Goal: Task Accomplishment & Management: Manage account settings

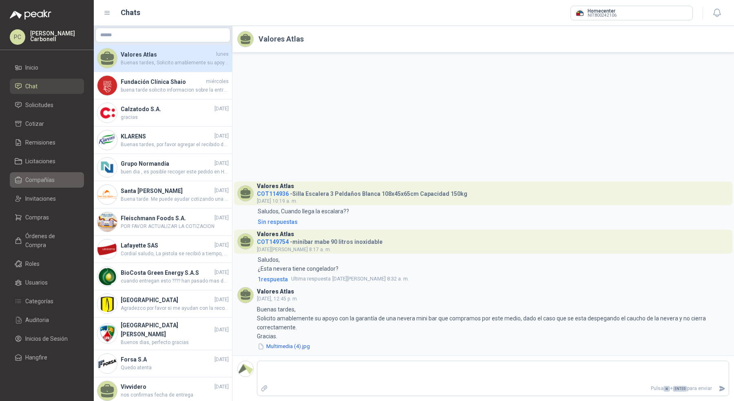
click at [59, 179] on li "Compañías" at bounding box center [47, 180] width 64 height 9
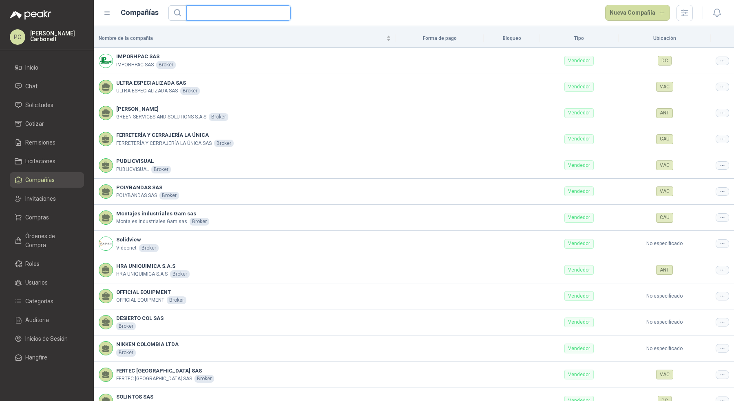
click at [208, 13] on input "text" at bounding box center [235, 13] width 88 height 15
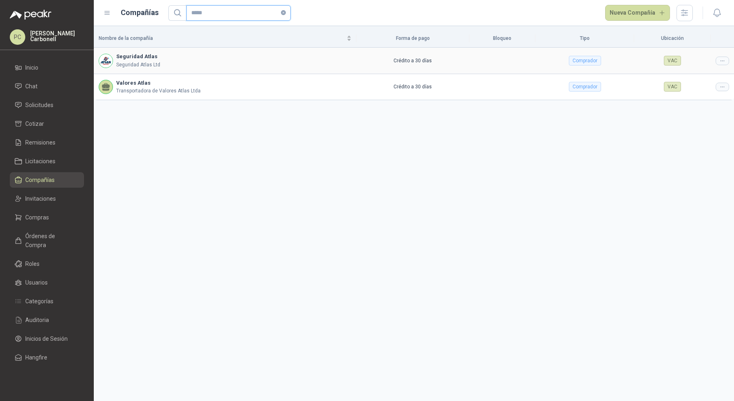
type input "*****"
click at [714, 64] on td at bounding box center [721, 61] width 23 height 26
click at [715, 64] on td at bounding box center [721, 61] width 23 height 26
click at [717, 64] on div at bounding box center [721, 61] width 13 height 9
click at [713, 75] on span "Editar compañía" at bounding box center [701, 74] width 42 height 9
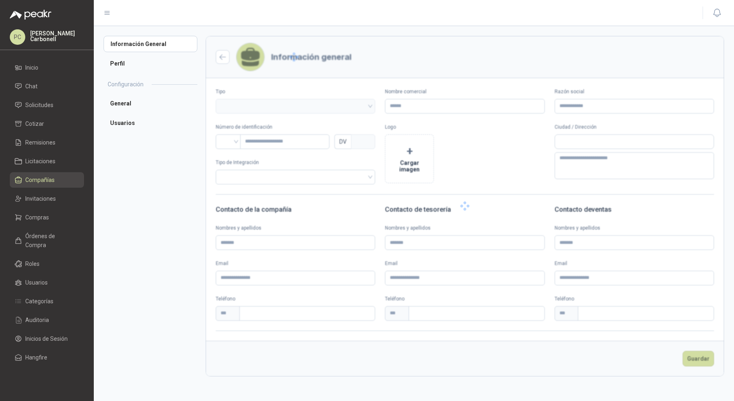
type input "**********"
type input "*********"
type input "*"
type textarea "**********"
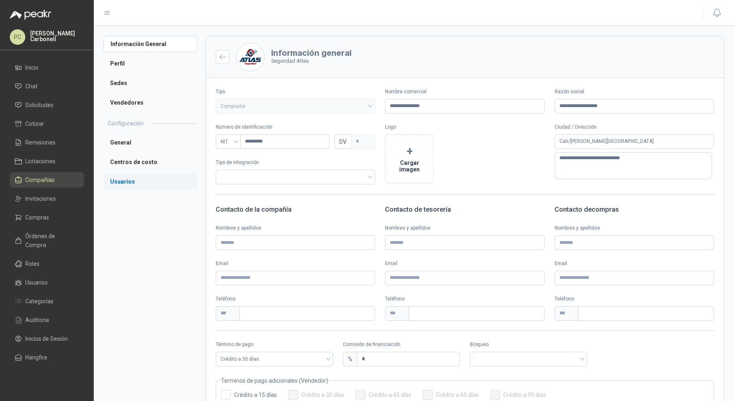
click at [142, 184] on li "Usuarios" at bounding box center [151, 182] width 94 height 16
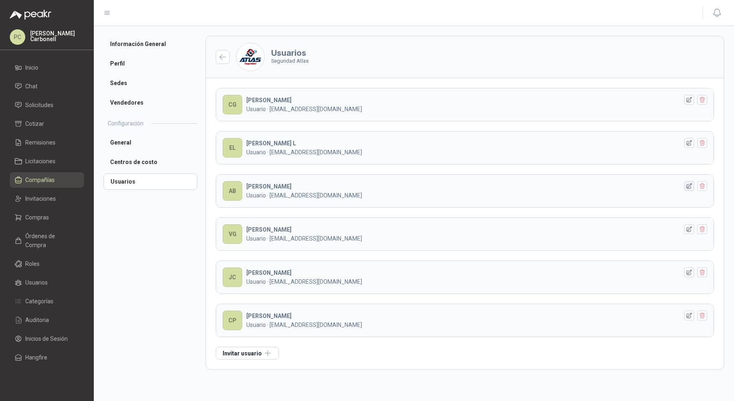
click at [690, 183] on icon "button" at bounding box center [688, 186] width 7 height 7
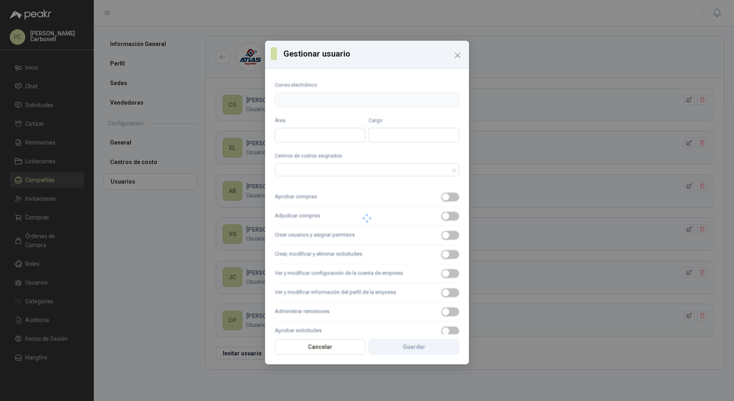
type input "**********"
type input "*******"
click at [370, 197] on label "Aprobar compras" at bounding box center [367, 197] width 184 height 19
click at [441, 197] on button "Aprobar compras" at bounding box center [450, 197] width 18 height 9
click at [370, 212] on label "Adjudicar compras" at bounding box center [367, 216] width 184 height 19
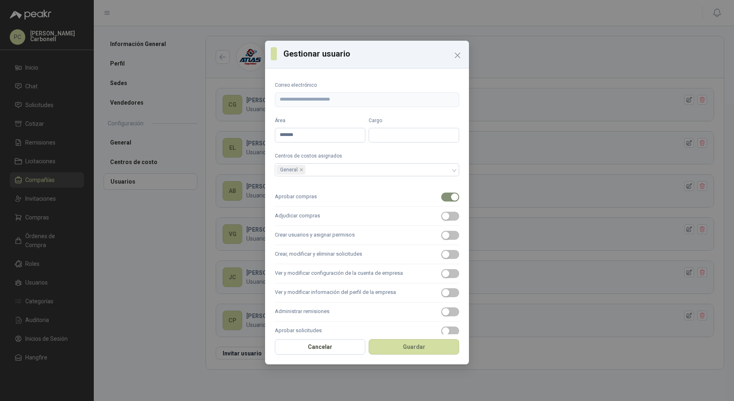
click at [441, 212] on button "Adjudicar compras" at bounding box center [450, 216] width 18 height 9
click at [370, 227] on label "Crear usuarios y asignar permisos" at bounding box center [367, 235] width 184 height 19
click at [441, 231] on button "Crear usuarios y asignar permisos" at bounding box center [450, 235] width 18 height 9
click at [370, 256] on label "Crear, modificar y eliminar solicitudes" at bounding box center [367, 254] width 184 height 19
click at [441, 256] on button "Crear, modificar y eliminar solicitudes" at bounding box center [450, 254] width 18 height 9
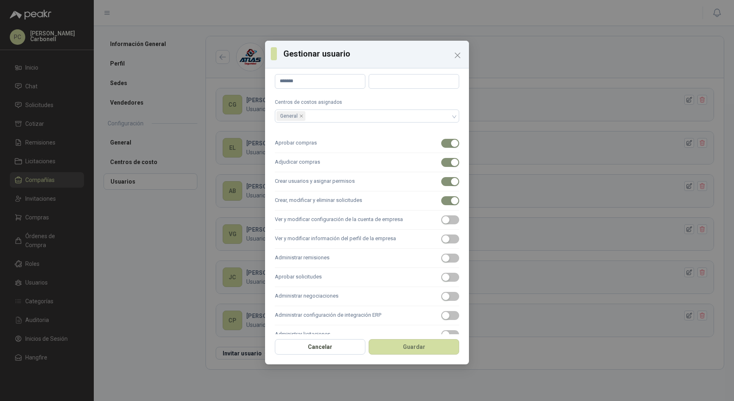
scroll to position [59, 0]
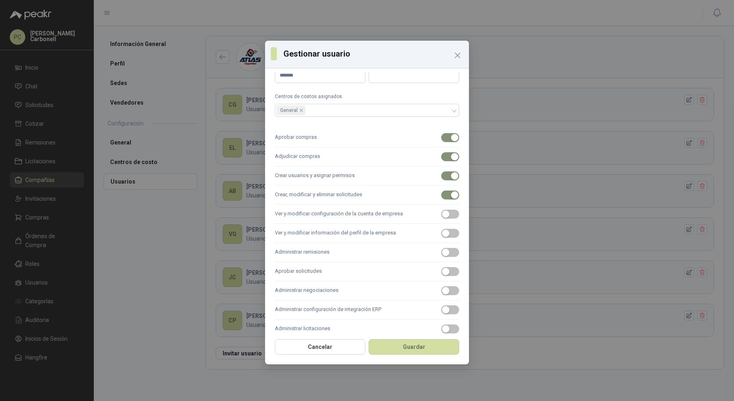
click at [372, 215] on label "Ver y modificar configuración de la cuenta de empresa" at bounding box center [367, 214] width 184 height 19
click at [441, 215] on button "Ver y modificar configuración de la cuenta de empresa" at bounding box center [450, 214] width 18 height 9
click at [372, 236] on label "Ver y modificar información del perfil de la empresa" at bounding box center [367, 233] width 184 height 19
click at [441, 236] on button "Ver y modificar información del perfil de la empresa" at bounding box center [450, 233] width 18 height 9
click at [372, 243] on label "Administrar remisiones" at bounding box center [367, 252] width 184 height 19
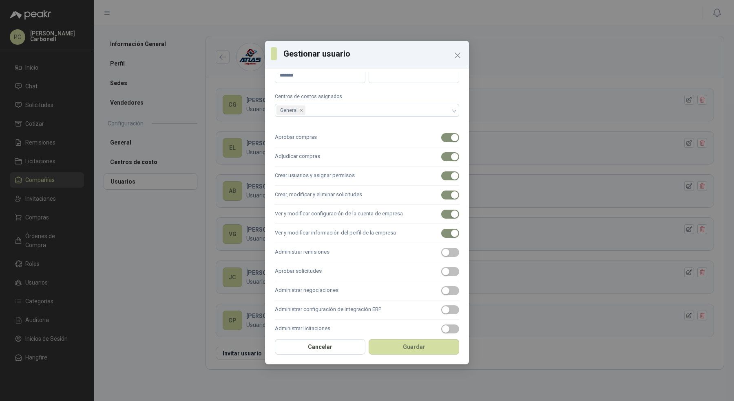
click at [441, 248] on button "Administrar remisiones" at bounding box center [450, 252] width 18 height 9
click at [371, 265] on label "Aprobar solicitudes" at bounding box center [367, 271] width 184 height 19
click at [441, 267] on button "Aprobar solicitudes" at bounding box center [450, 271] width 18 height 9
click at [371, 286] on label "Administrar negociaciones" at bounding box center [367, 291] width 184 height 19
click at [441, 286] on button "Administrar negociaciones" at bounding box center [450, 290] width 18 height 9
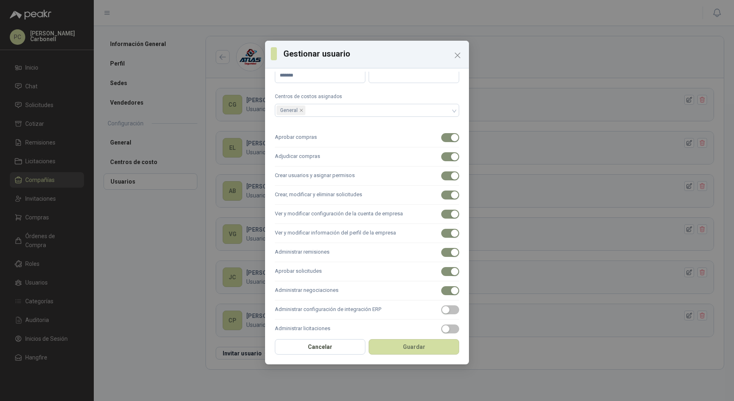
click at [371, 312] on label "Administrar configuración de integración ERP" at bounding box center [367, 310] width 184 height 19
click at [441, 312] on button "Administrar configuración de integración ERP" at bounding box center [450, 310] width 18 height 9
click at [371, 320] on label "Administrar licitaciones" at bounding box center [367, 329] width 184 height 19
click at [441, 325] on button "Administrar licitaciones" at bounding box center [450, 329] width 18 height 9
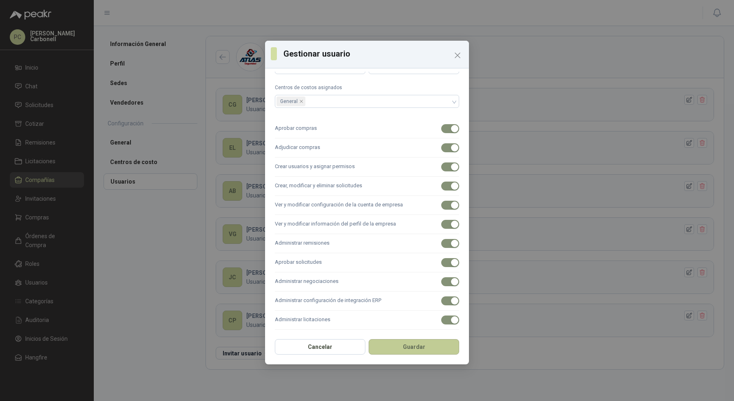
click at [399, 352] on button "Guardar" at bounding box center [413, 346] width 90 height 15
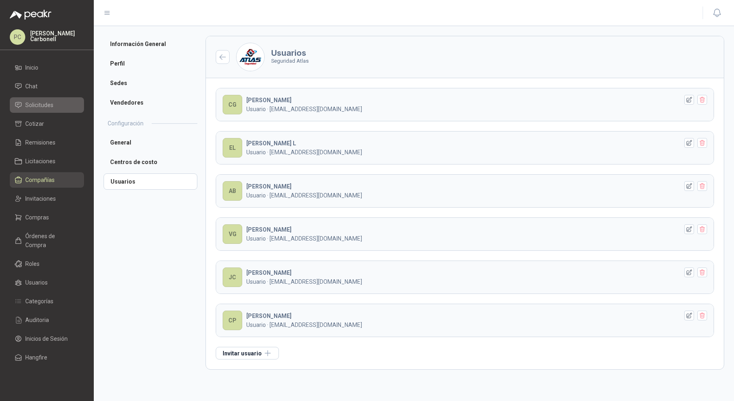
click at [33, 100] on link "Solicitudes" at bounding box center [47, 104] width 74 height 15
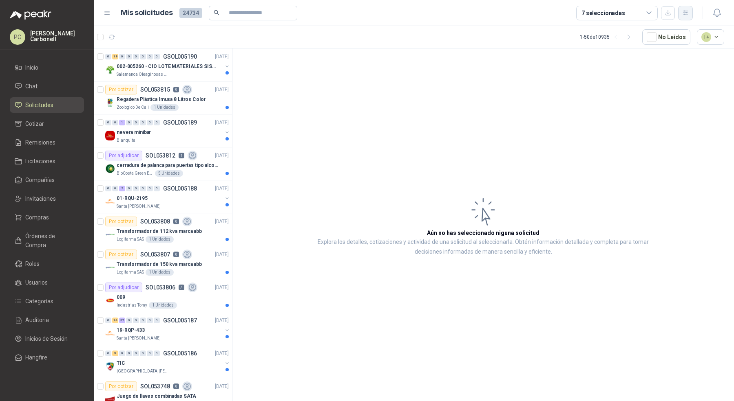
click at [685, 12] on icon "button" at bounding box center [685, 12] width 7 height 7
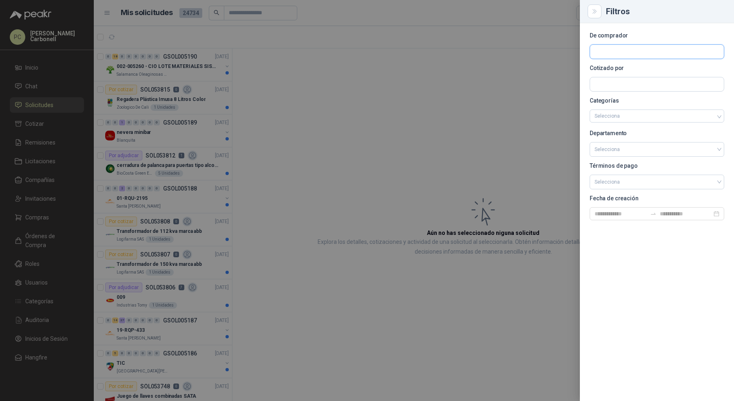
click at [631, 54] on input "text" at bounding box center [657, 52] width 134 height 14
type input "*****"
click at [631, 72] on span "NIT : 890324022" at bounding box center [622, 74] width 29 height 4
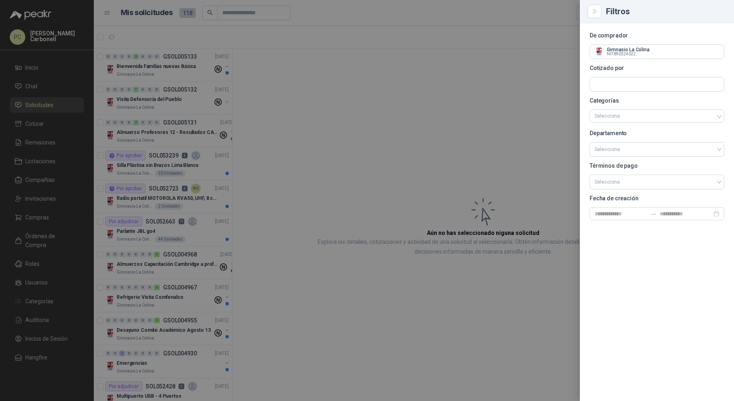
click at [277, 144] on div at bounding box center [367, 200] width 734 height 401
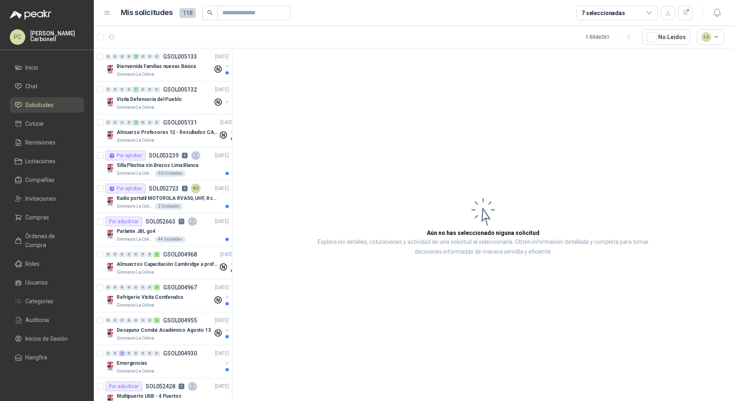
click at [623, 11] on div "7 seleccionadas" at bounding box center [617, 13] width 82 height 15
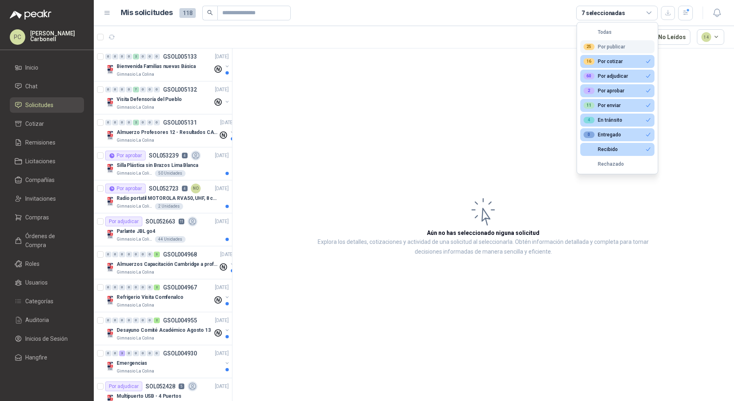
click at [617, 41] on button "25 Por publicar" at bounding box center [617, 46] width 74 height 13
click at [617, 36] on button "Todas" at bounding box center [617, 32] width 74 height 13
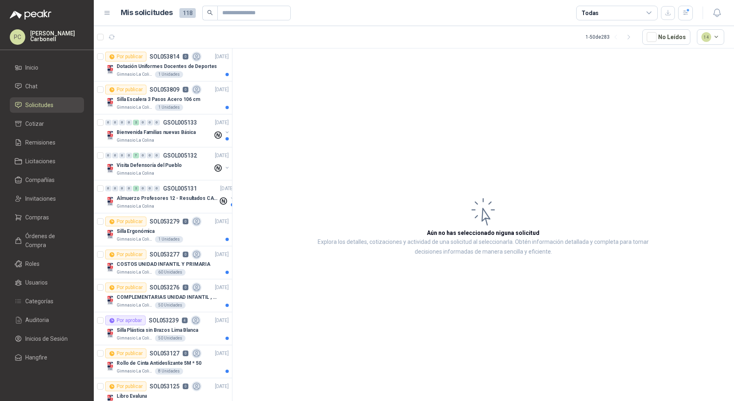
click at [621, 17] on div "Todas" at bounding box center [617, 13] width 82 height 15
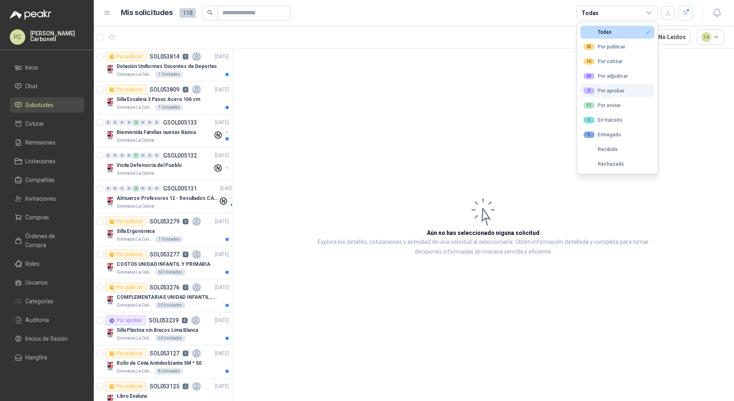
click at [622, 93] on div "2 Por aprobar" at bounding box center [603, 91] width 41 height 7
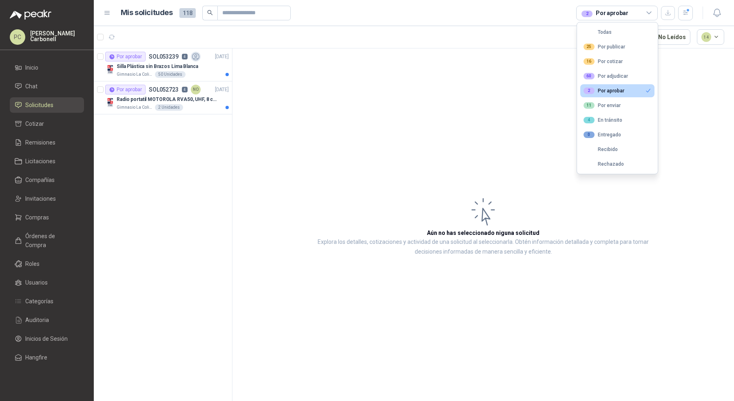
click at [622, 93] on div "2 Por aprobar" at bounding box center [603, 91] width 41 height 7
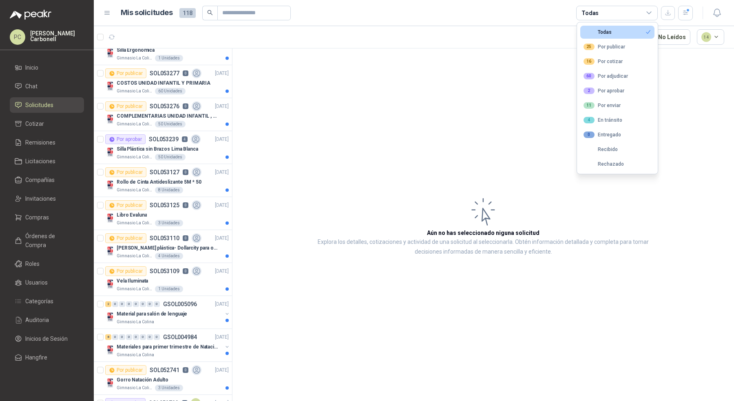
scroll to position [192, 0]
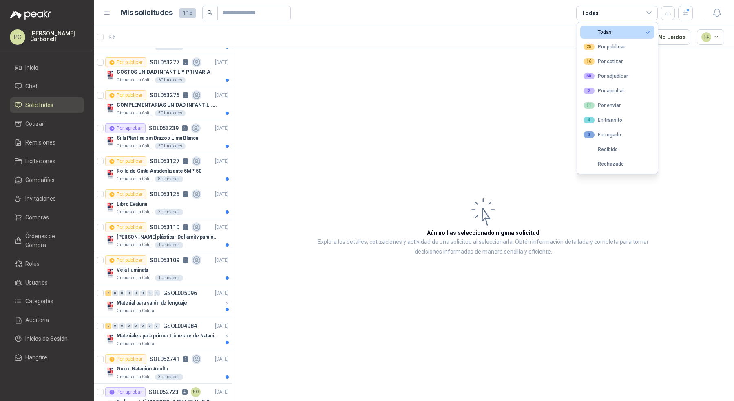
click at [424, 99] on article "Aún no has seleccionado niguna solicitud Explora los detalles, cotizaciones y a…" at bounding box center [482, 226] width 501 height 356
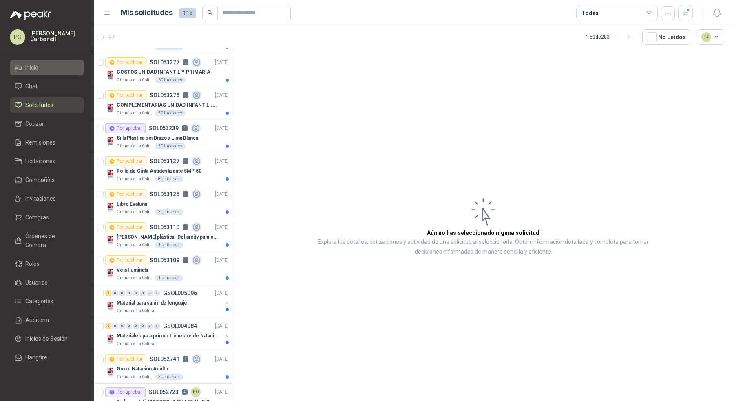
click at [38, 68] on span "Inicio" at bounding box center [31, 67] width 13 height 9
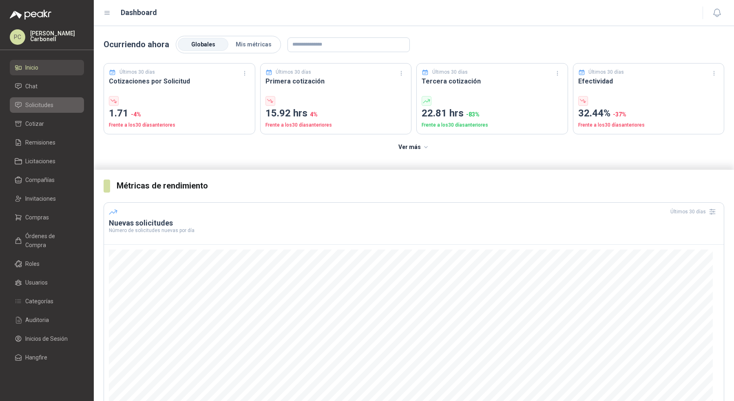
click at [42, 102] on span "Solicitudes" at bounding box center [39, 105] width 28 height 9
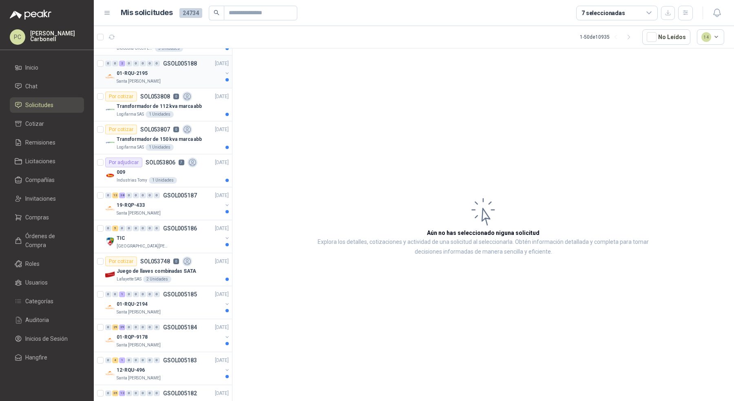
scroll to position [132, 0]
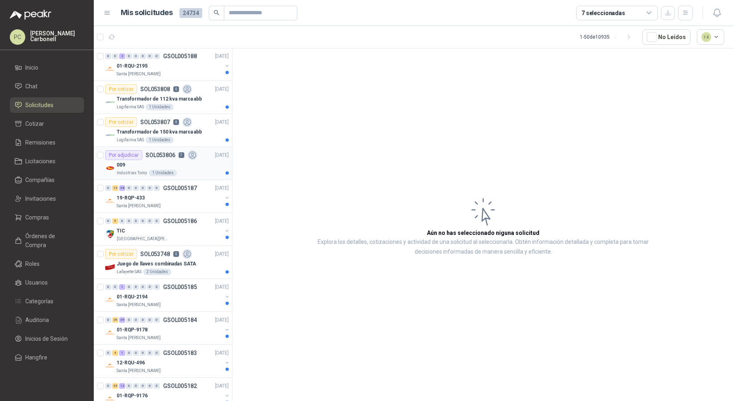
click at [204, 171] on div "Industrias Tomy 1 Unidades" at bounding box center [173, 173] width 112 height 7
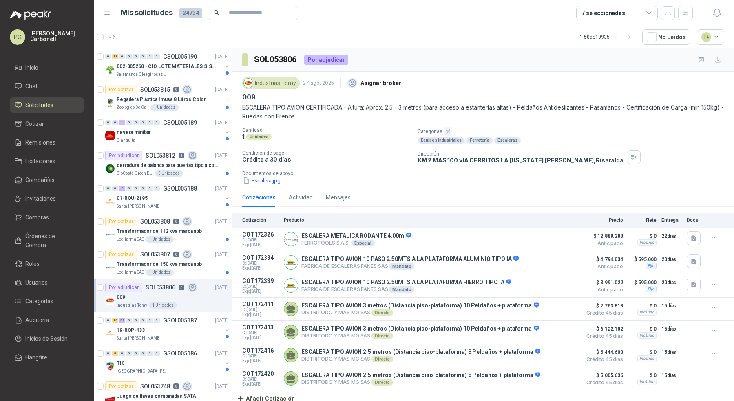
click at [683, 20] on header "Mis solicitudes 24734 7 seleccionadas" at bounding box center [414, 13] width 640 height 26
click at [685, 14] on icon "button" at bounding box center [685, 12] width 7 height 7
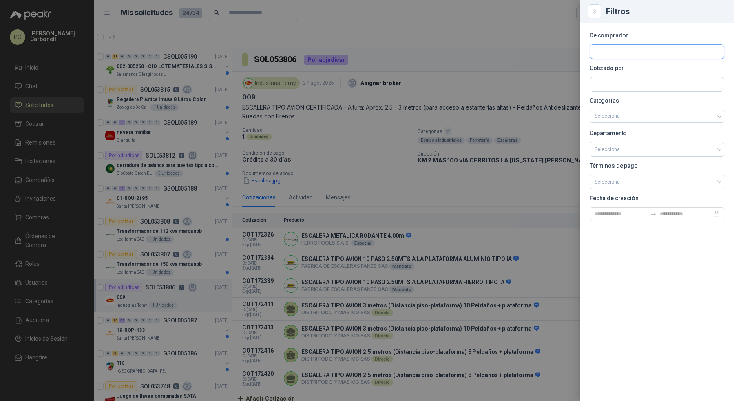
click at [626, 52] on input "text" at bounding box center [657, 52] width 134 height 14
type input "****"
click at [623, 70] on p "Grupo North" at bounding box center [659, 69] width 103 height 5
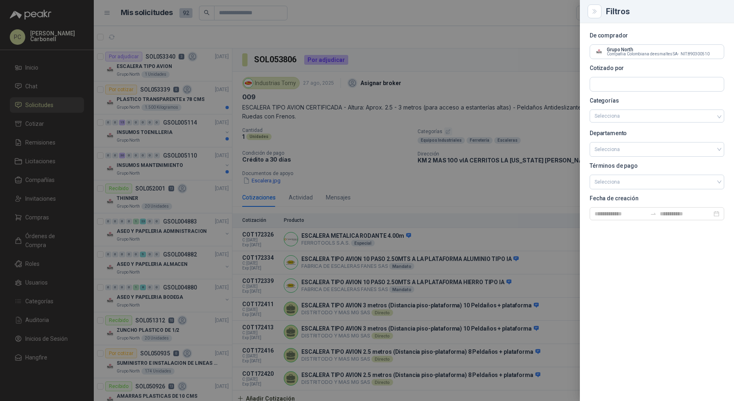
click at [258, 194] on div at bounding box center [367, 200] width 734 height 401
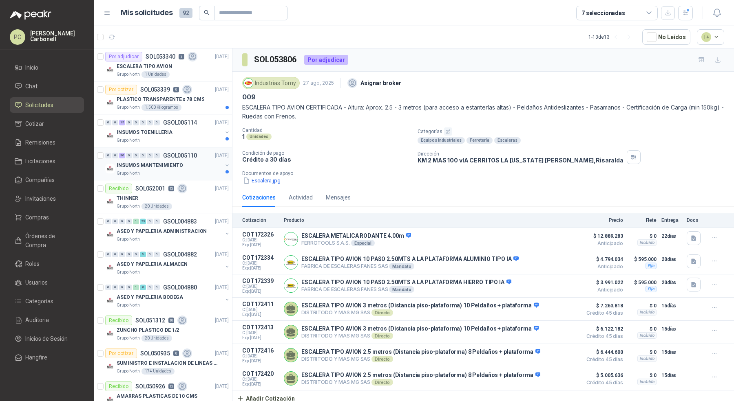
click at [169, 162] on p "INSUMOS MANTENIMIENTO" at bounding box center [150, 166] width 66 height 8
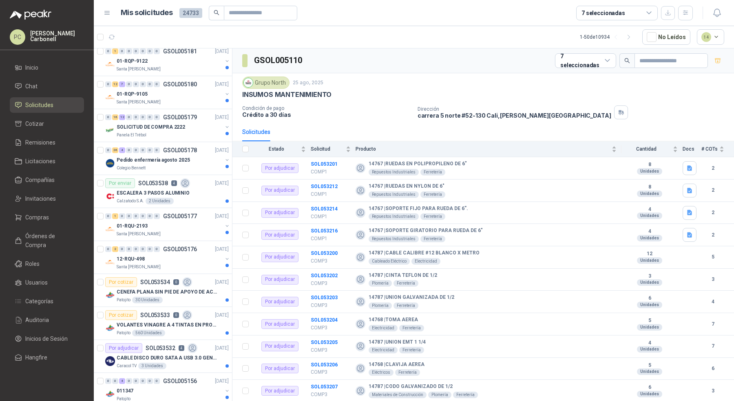
scroll to position [478, 0]
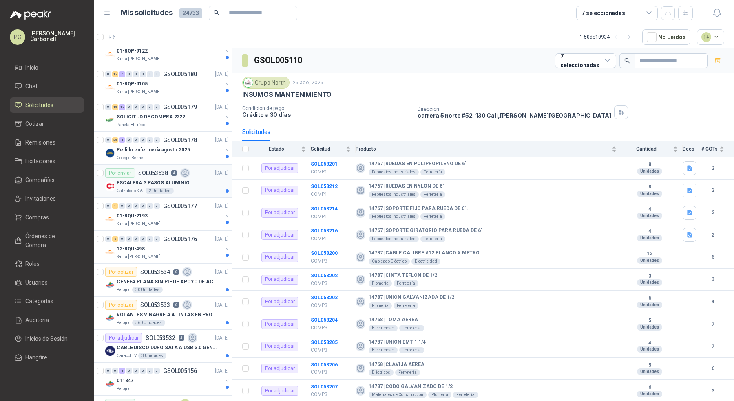
click at [186, 188] on div "Calzatodo S.A. 2 Unidades" at bounding box center [173, 191] width 112 height 7
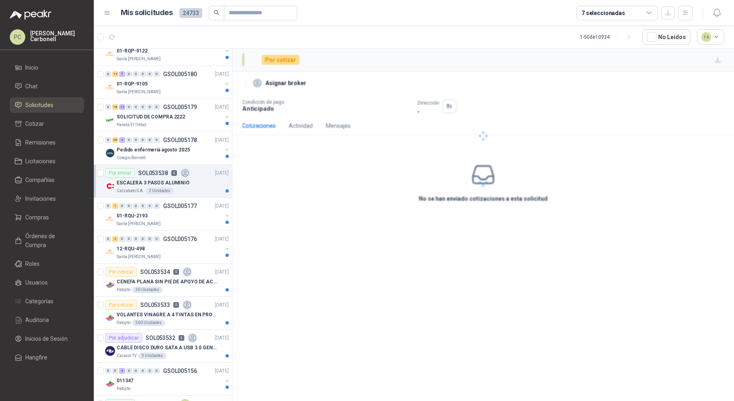
click at [186, 188] on div "Calzatodo S.A. 2 Unidades" at bounding box center [173, 191] width 112 height 7
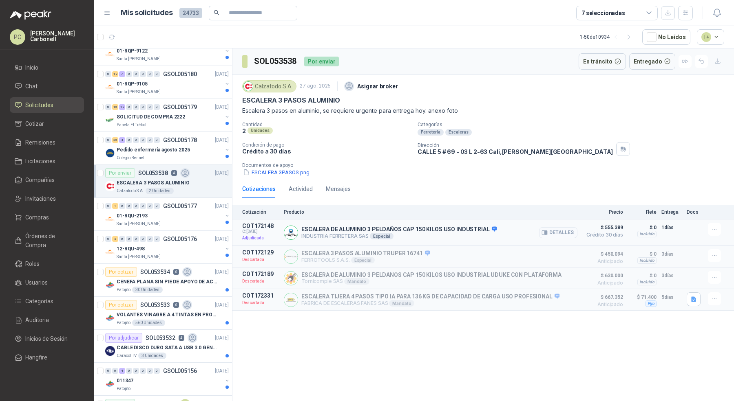
click at [552, 230] on button "Detalles" at bounding box center [558, 232] width 38 height 11
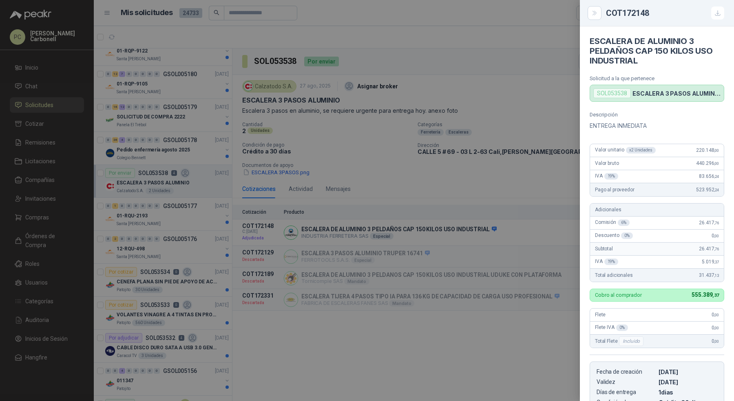
click at [498, 325] on div at bounding box center [367, 200] width 734 height 401
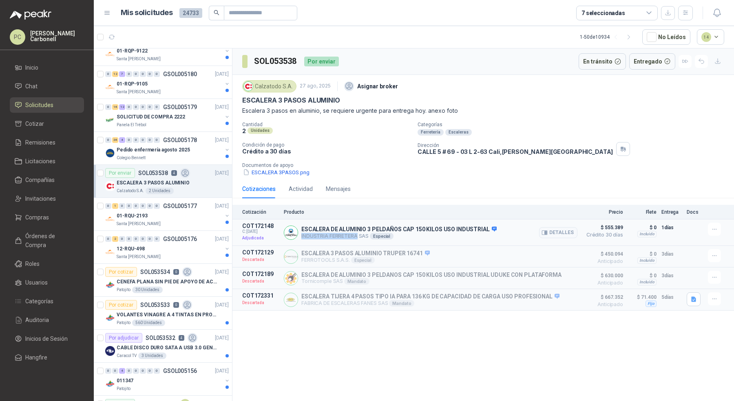
drag, startPoint x: 301, startPoint y: 237, endPoint x: 355, endPoint y: 236, distance: 54.2
click at [356, 236] on p "INDUSTRIA FERRETERA SAS Especial" at bounding box center [398, 236] width 195 height 7
copy p "INDUSTRIA FERRETERA"
click at [29, 86] on span "Chat" at bounding box center [31, 86] width 12 height 9
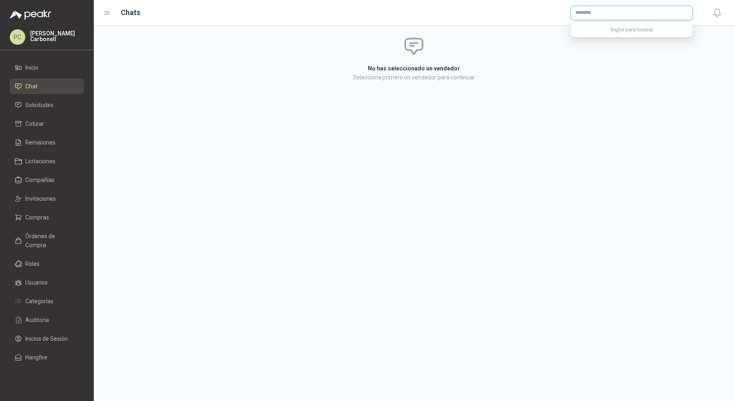
click at [588, 15] on input "text" at bounding box center [631, 13] width 121 height 14
paste input "**********"
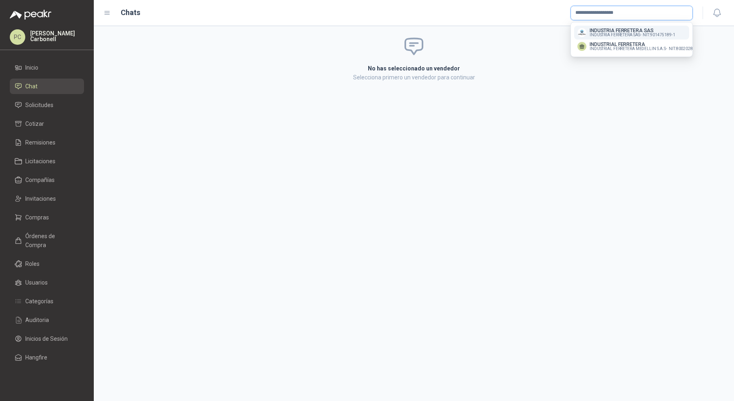
type input "**********"
click at [595, 33] on span "INDUSTRIA FERRETERA SAS -" at bounding box center [614, 35] width 51 height 4
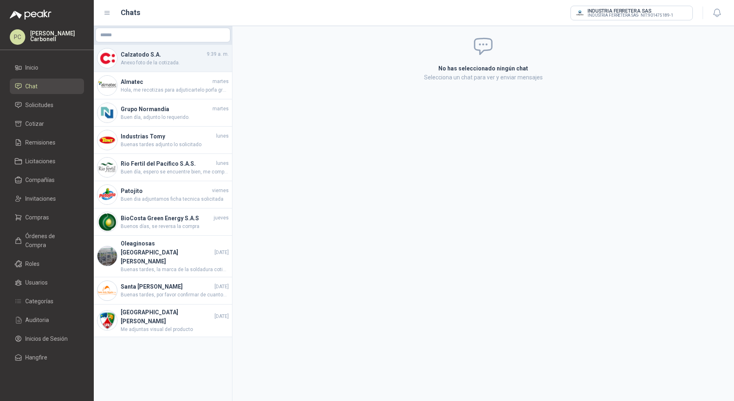
click at [168, 62] on span "Anexo foto de la cotizada." at bounding box center [175, 63] width 108 height 8
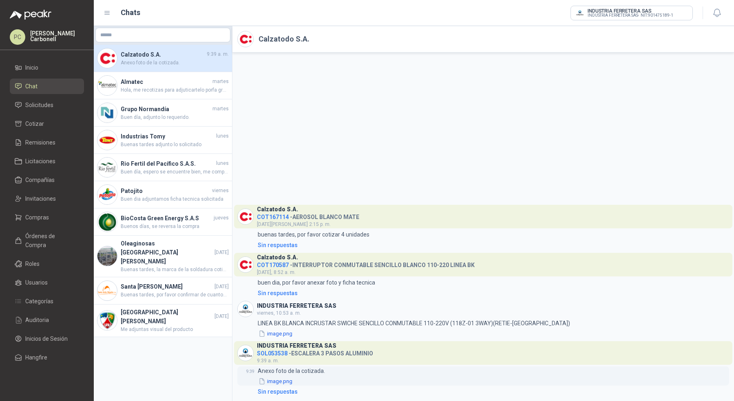
click at [286, 382] on button "image.png" at bounding box center [275, 381] width 35 height 9
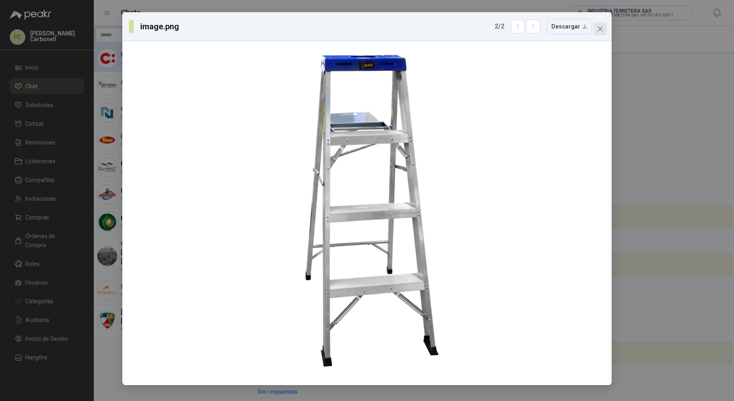
click at [600, 28] on icon "close" at bounding box center [599, 28] width 5 height 5
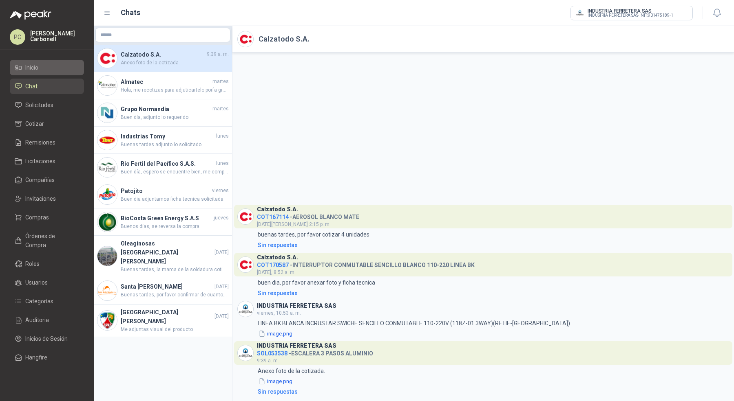
click at [51, 73] on link "Inicio" at bounding box center [47, 67] width 74 height 15
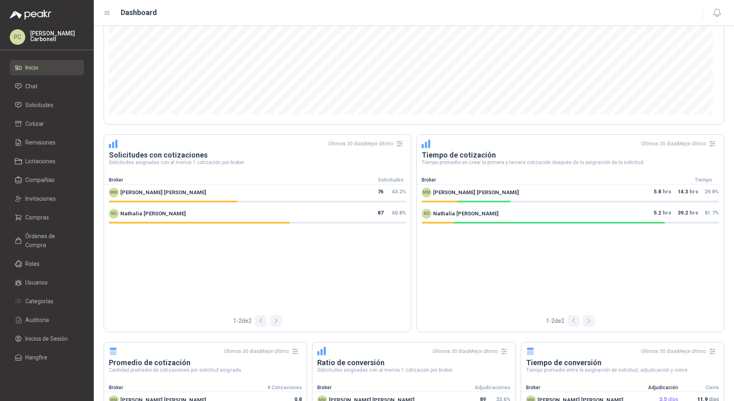
scroll to position [436, 0]
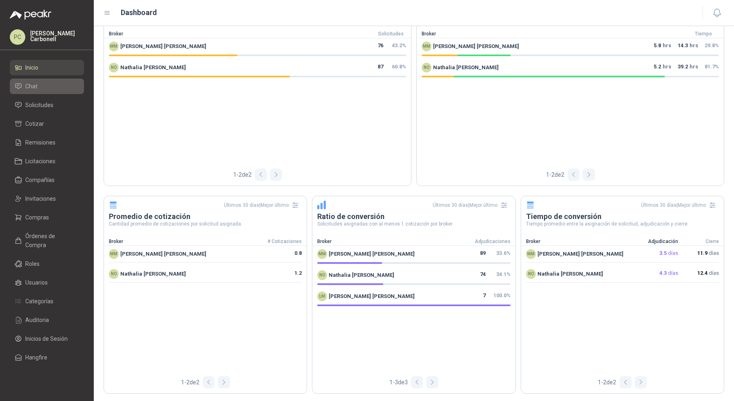
click at [46, 86] on li "Chat" at bounding box center [47, 86] width 64 height 9
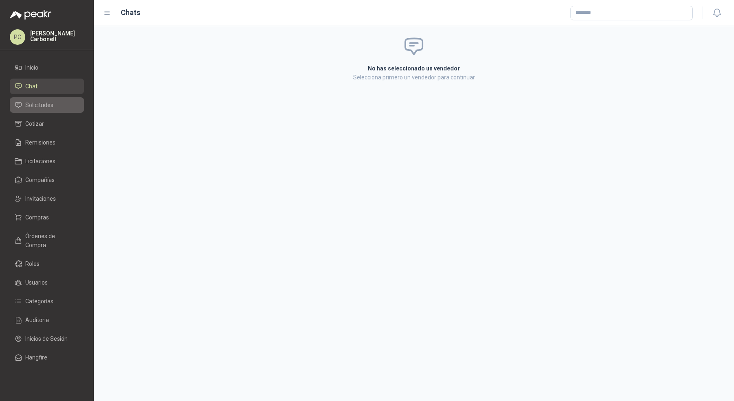
click at [46, 98] on link "Solicitudes" at bounding box center [47, 104] width 74 height 15
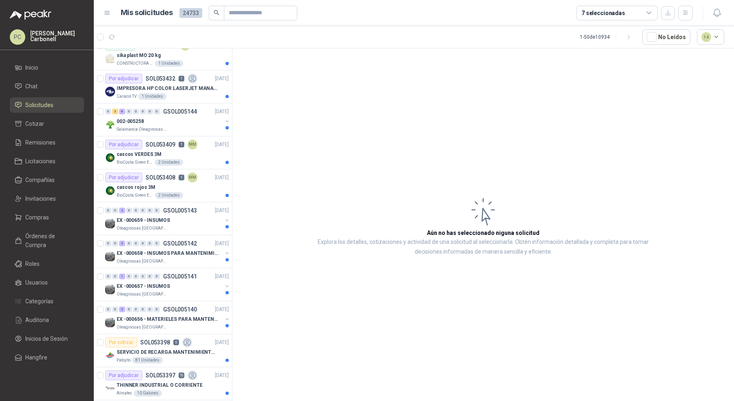
scroll to position [1052, 0]
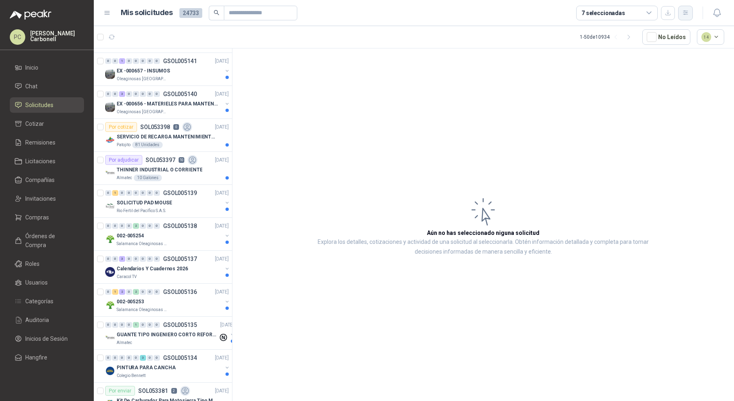
click at [682, 8] on button "button" at bounding box center [685, 13] width 15 height 15
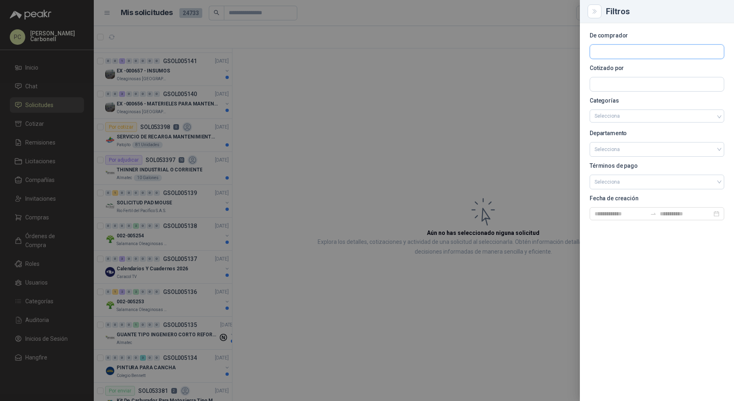
click at [644, 49] on input "text" at bounding box center [657, 52] width 134 height 14
type input "****"
click at [636, 68] on p "Industrias Tomy" at bounding box center [639, 69] width 62 height 5
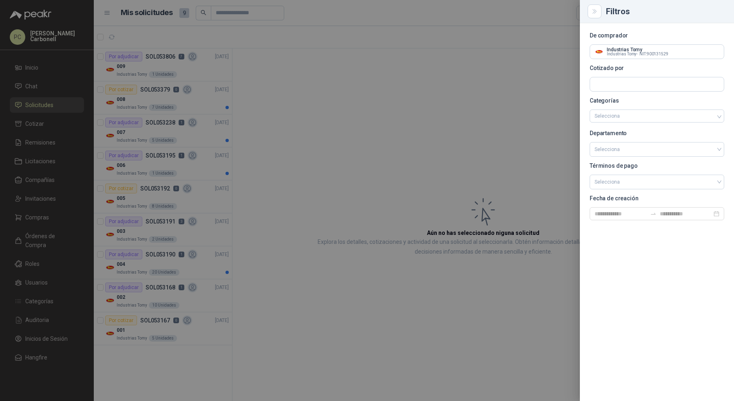
scroll to position [0, 0]
click at [205, 344] on div at bounding box center [367, 200] width 734 height 401
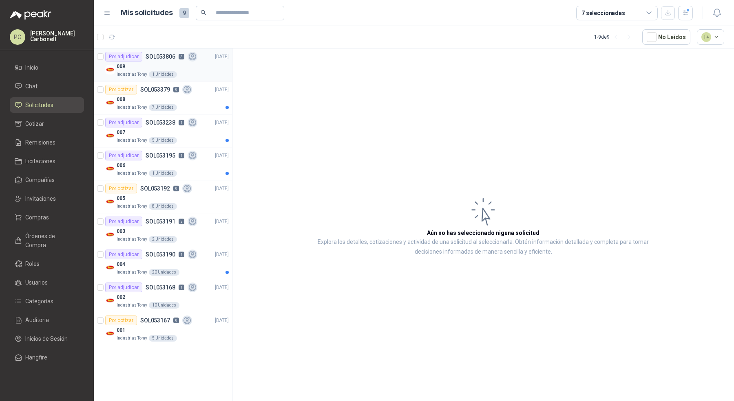
click at [191, 69] on div "009" at bounding box center [173, 67] width 112 height 10
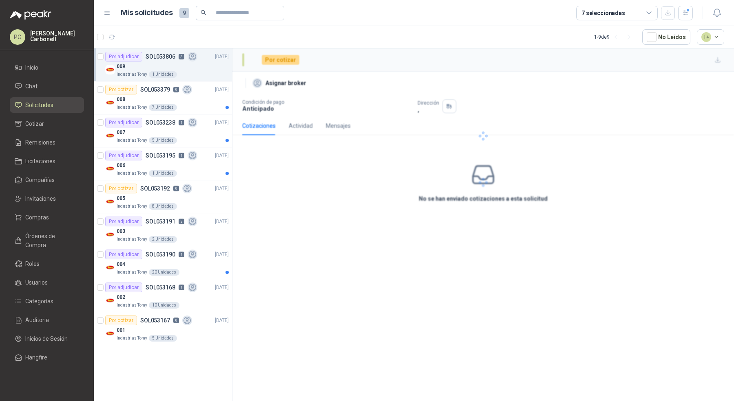
click at [194, 69] on div "009" at bounding box center [173, 67] width 112 height 10
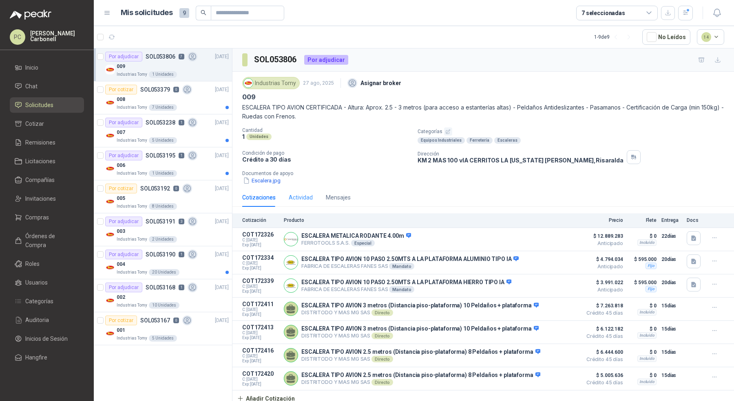
click at [297, 190] on div "Actividad" at bounding box center [301, 197] width 24 height 19
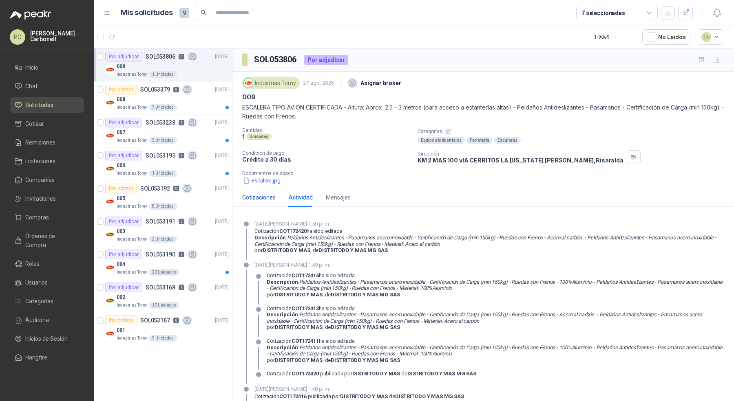
click at [269, 200] on div "Cotizaciones" at bounding box center [258, 197] width 33 height 9
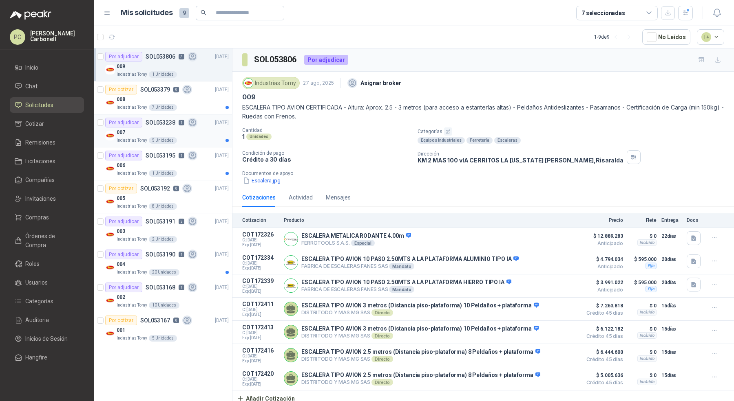
click at [189, 133] on div "007" at bounding box center [173, 133] width 112 height 10
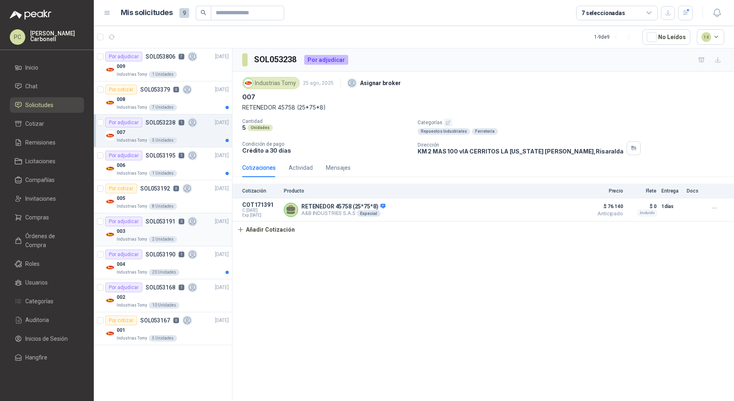
click at [207, 227] on div "003" at bounding box center [173, 232] width 112 height 10
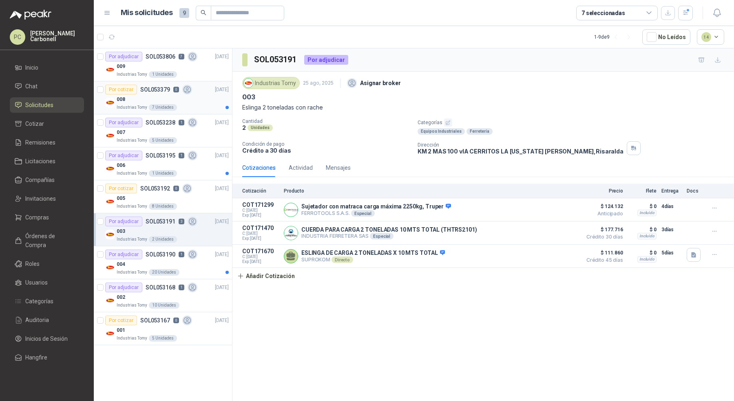
click at [187, 97] on div "008" at bounding box center [173, 100] width 112 height 10
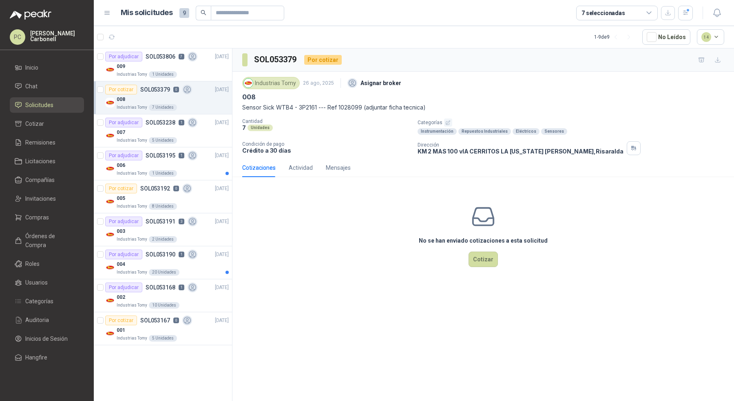
click at [24, 105] on li "Solicitudes" at bounding box center [47, 105] width 64 height 9
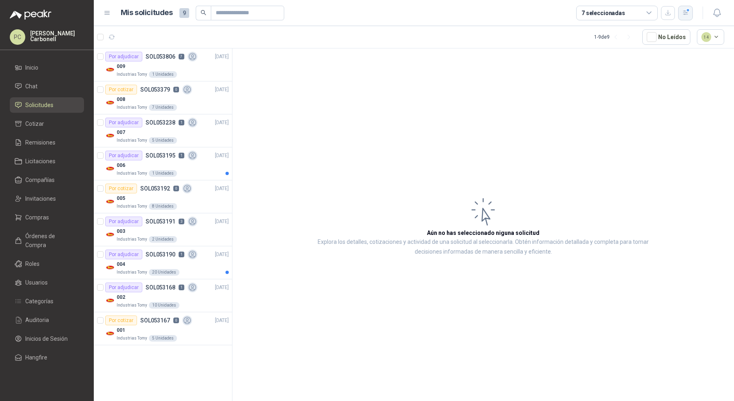
click at [687, 15] on icon "button" at bounding box center [685, 12] width 7 height 7
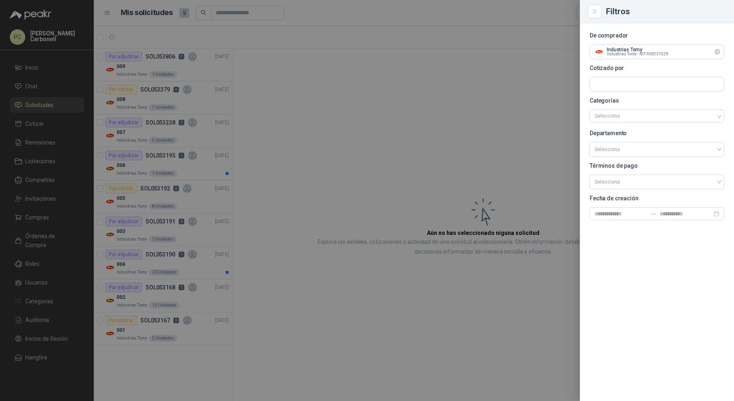
click at [716, 52] on icon "Limpiar" at bounding box center [716, 51] width 3 height 3
click at [687, 52] on input "text" at bounding box center [657, 52] width 134 height 14
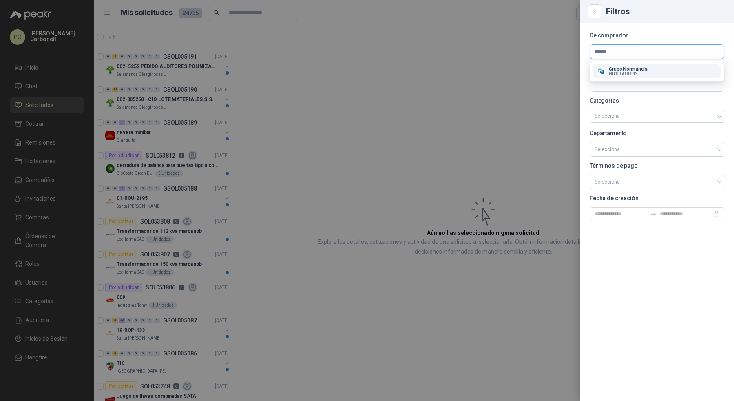
type input "******"
click at [680, 64] on button "Grupo Normandía NIT : 805030849" at bounding box center [656, 71] width 127 height 14
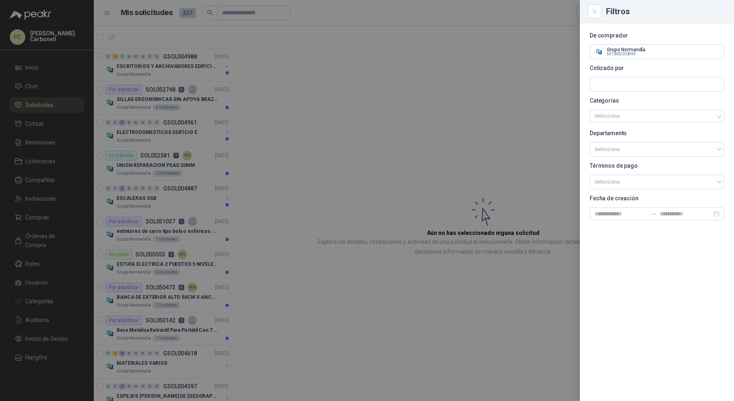
click at [308, 110] on div at bounding box center [367, 200] width 734 height 401
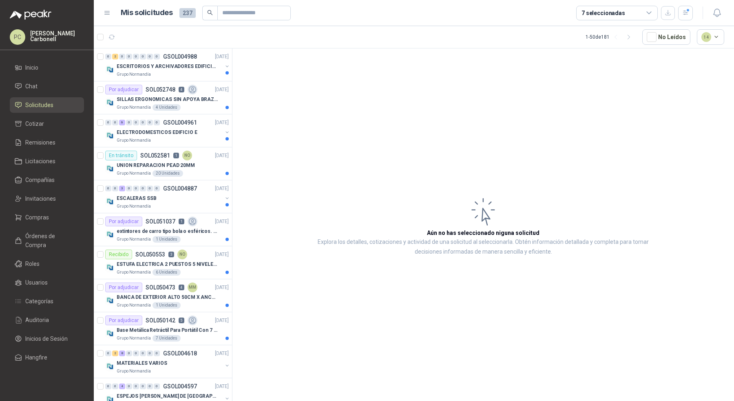
click at [595, 13] on div "7 seleccionadas" at bounding box center [603, 13] width 44 height 9
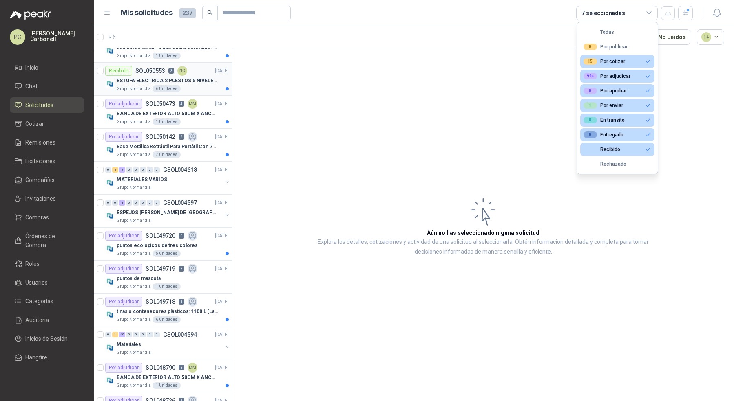
scroll to position [200, 0]
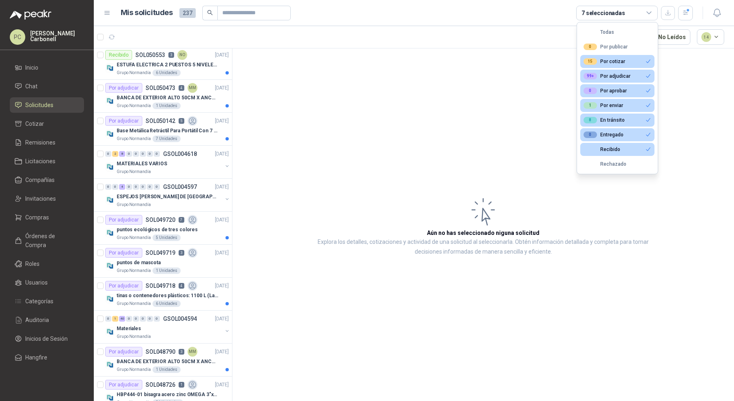
click at [271, 217] on article "Aún no has seleccionado niguna solicitud Explora los detalles, cotizaciones y a…" at bounding box center [482, 226] width 501 height 356
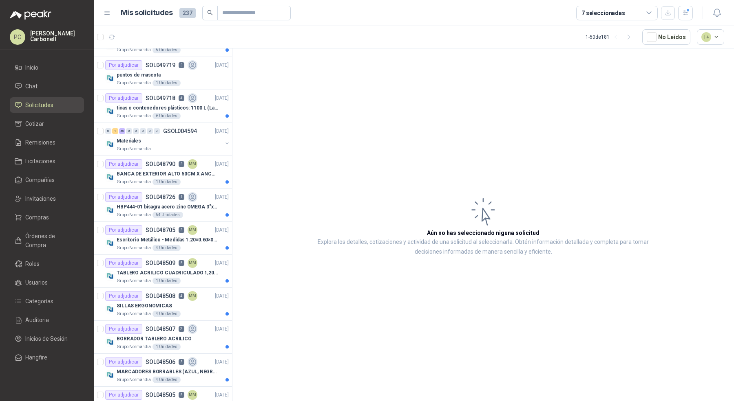
scroll to position [395, 0]
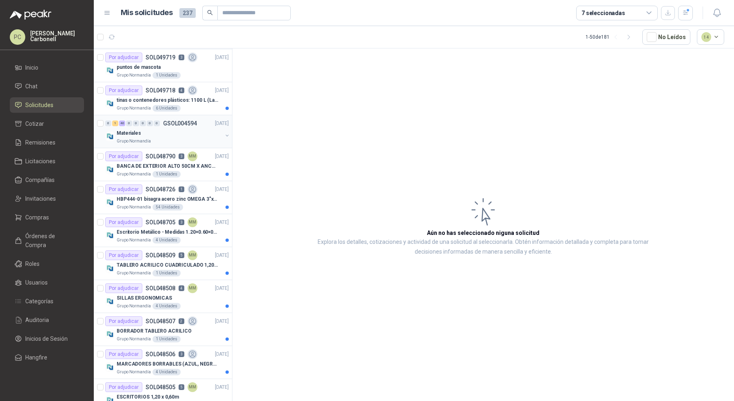
click at [167, 132] on div "Materiales" at bounding box center [170, 133] width 106 height 10
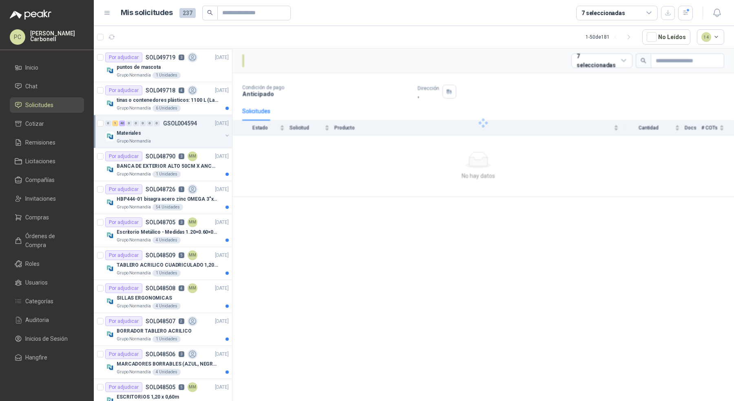
click at [167, 132] on div "Materiales" at bounding box center [170, 133] width 106 height 10
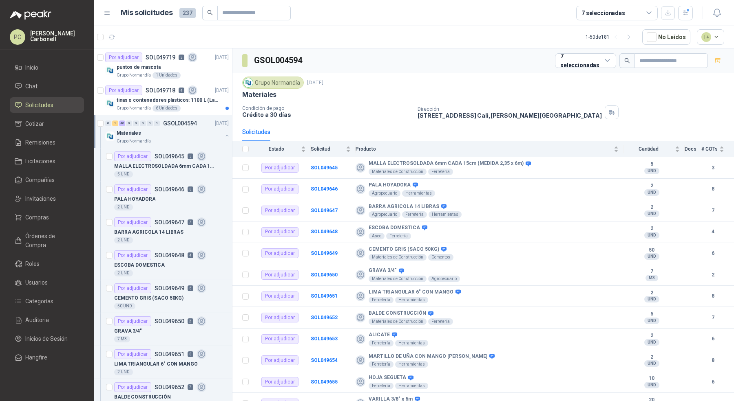
click at [167, 132] on div "Materiales" at bounding box center [170, 133] width 106 height 10
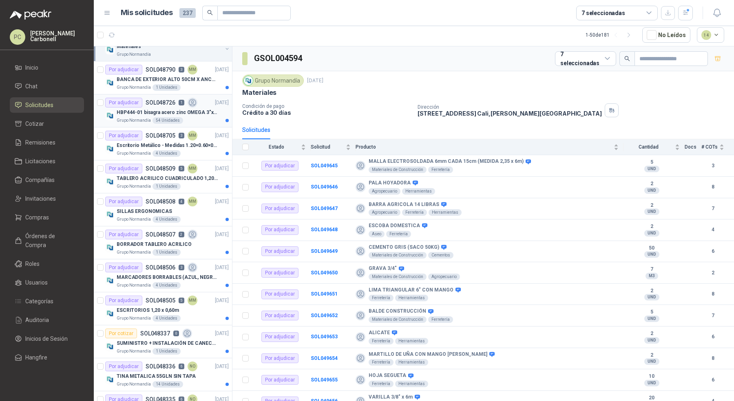
scroll to position [509, 0]
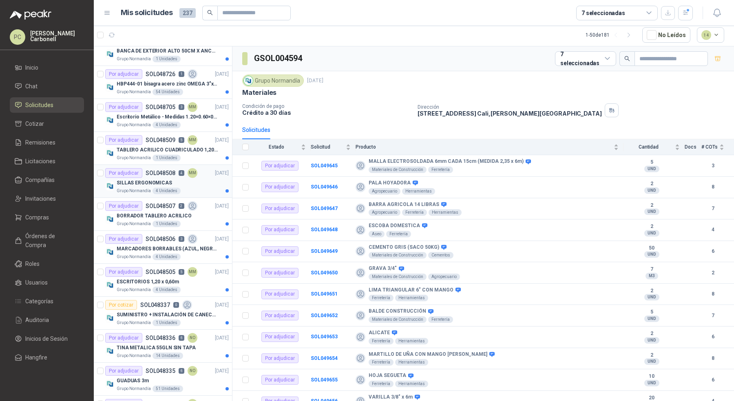
click at [177, 180] on div "SILLAS ERGONOMICAS" at bounding box center [173, 183] width 112 height 10
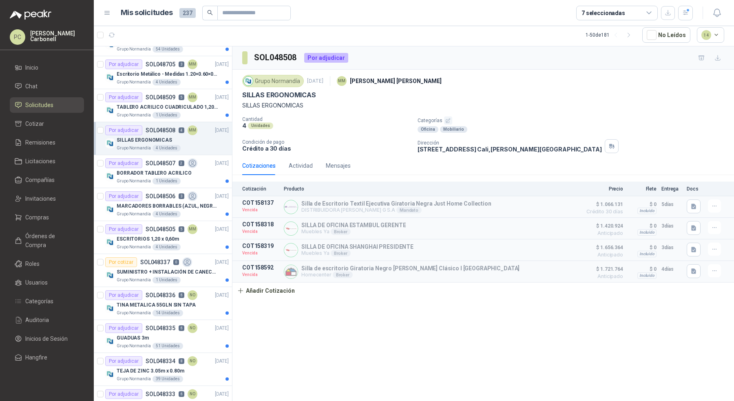
scroll to position [552, 0]
click at [182, 169] on p "BORRADOR TABLERO ACRILICO" at bounding box center [154, 173] width 75 height 8
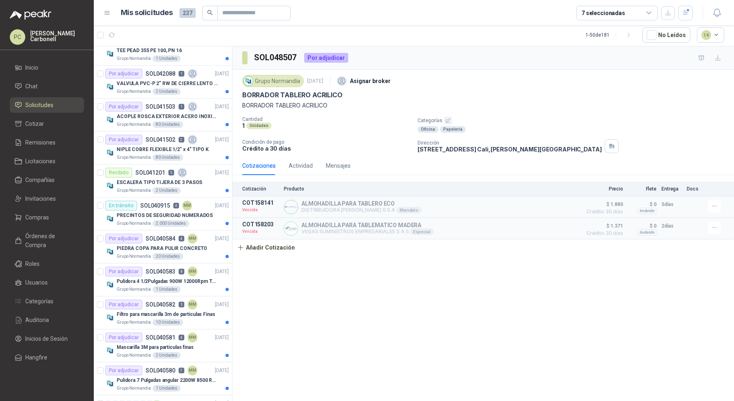
scroll to position [1072, 0]
click at [183, 153] on div "Grupo [PERSON_NAME] 80 Unidades" at bounding box center [173, 156] width 112 height 7
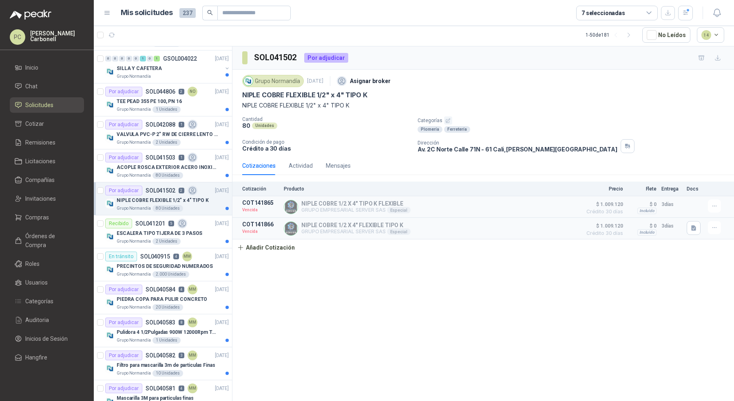
scroll to position [1017, 0]
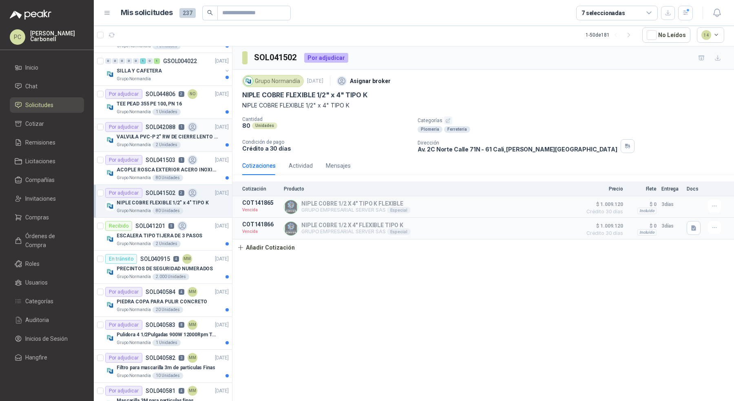
click at [183, 133] on p "VALVULA PVC-P 2" RW DE CIERRE LENTO TIPO MARIPOSA" at bounding box center [167, 137] width 101 height 8
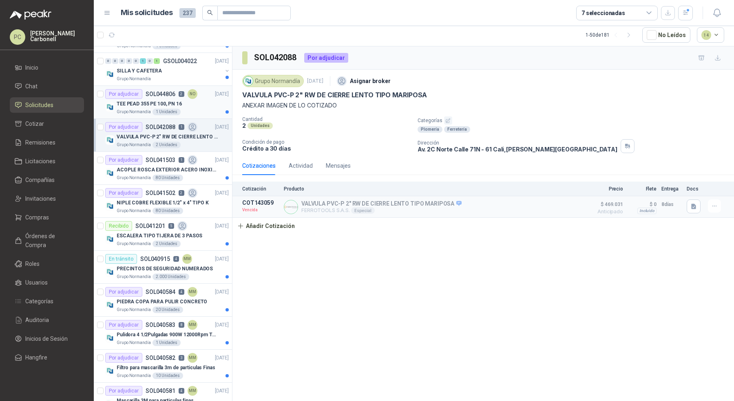
click at [189, 109] on div "Grupo [PERSON_NAME] 1 Unidades" at bounding box center [173, 112] width 112 height 7
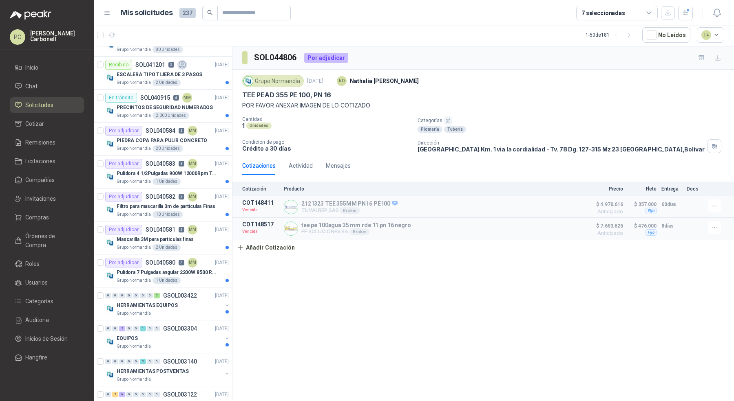
scroll to position [1186, 0]
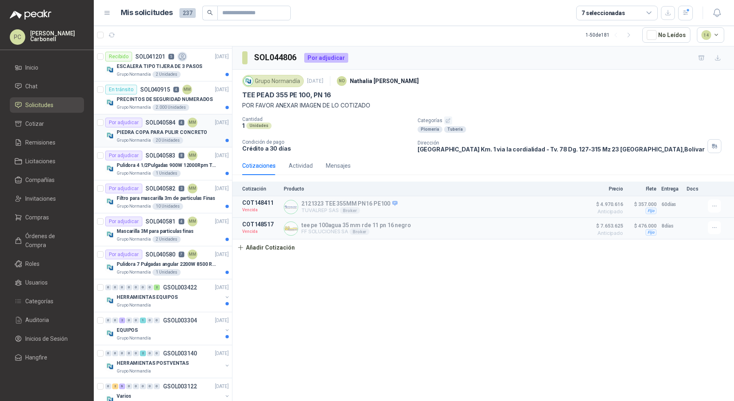
click at [186, 129] on p "PIEDRA COPA PARA PULIR CONCRETO" at bounding box center [162, 133] width 90 height 8
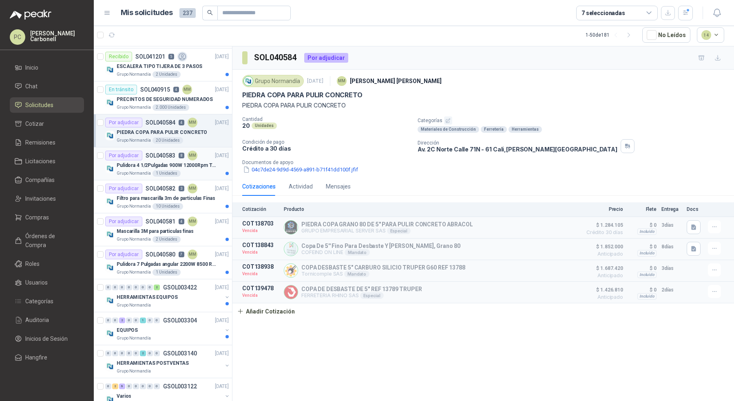
click at [197, 162] on p "Pulidora 4 1/2Pulgadas 900W 12000Rpm TRABAJO PESADO" at bounding box center [167, 166] width 101 height 8
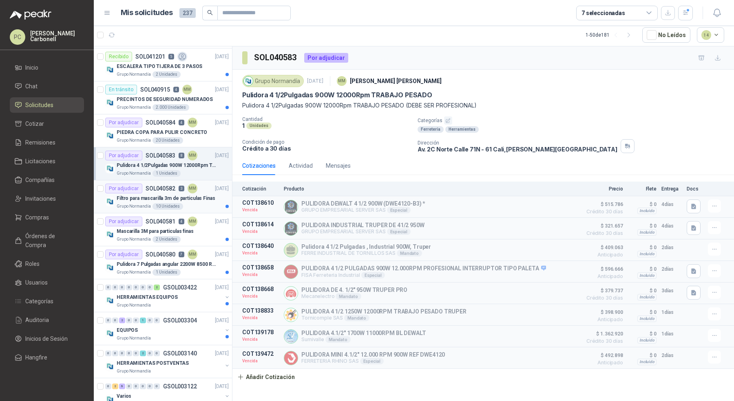
click at [196, 203] on div "Grupo [PERSON_NAME] 10 Unidades" at bounding box center [173, 206] width 112 height 7
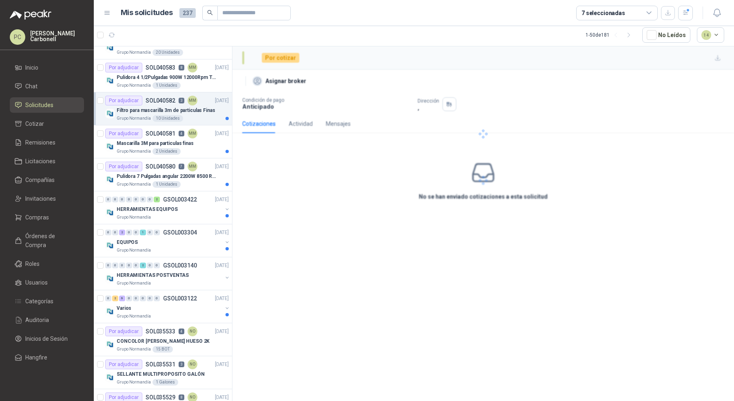
scroll to position [1276, 0]
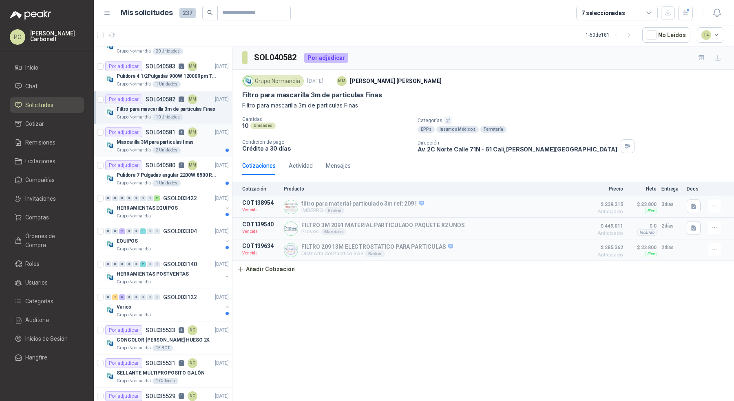
click at [198, 147] on div "Grupo [PERSON_NAME] 2 Unidades" at bounding box center [173, 150] width 112 height 7
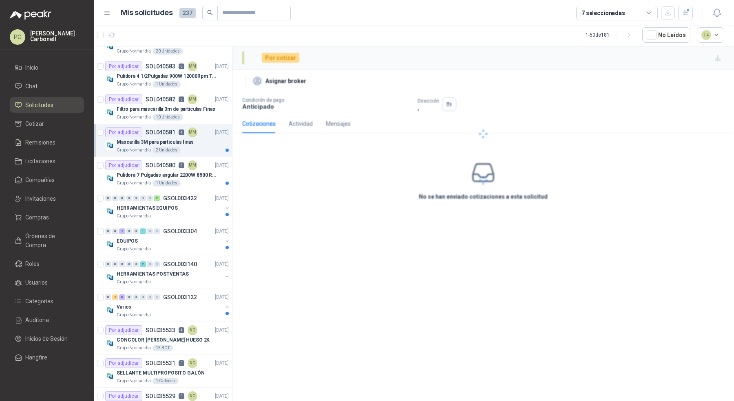
scroll to position [1298, 0]
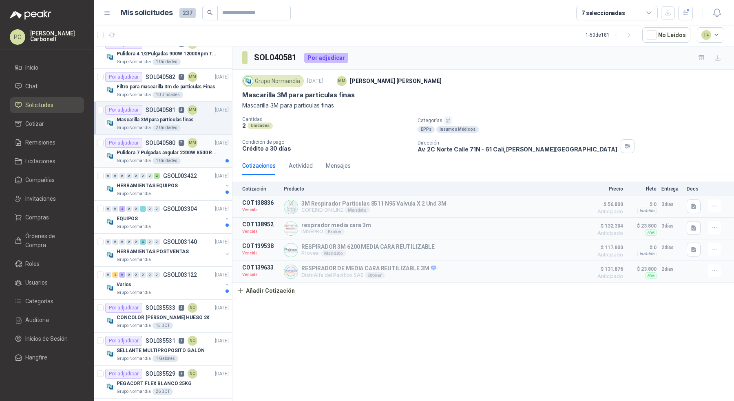
click at [199, 149] on p "Pulidora 7 Pulgadas angular 2200W 8500 Rpm TRABAJO PESADO" at bounding box center [167, 153] width 101 height 8
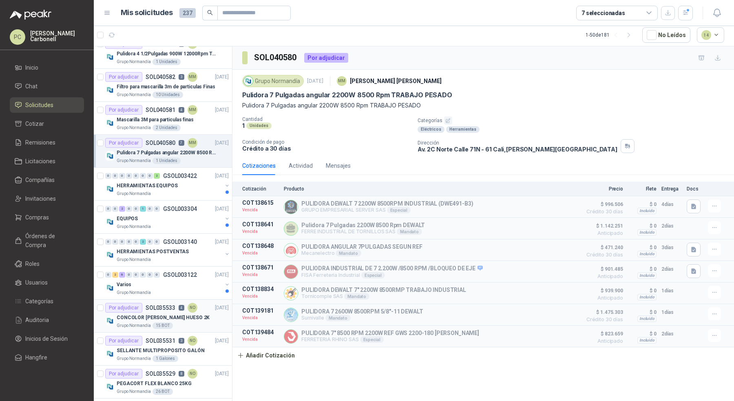
click at [176, 314] on p "CONCOLOR [PERSON_NAME] HUESO 2K" at bounding box center [163, 318] width 93 height 8
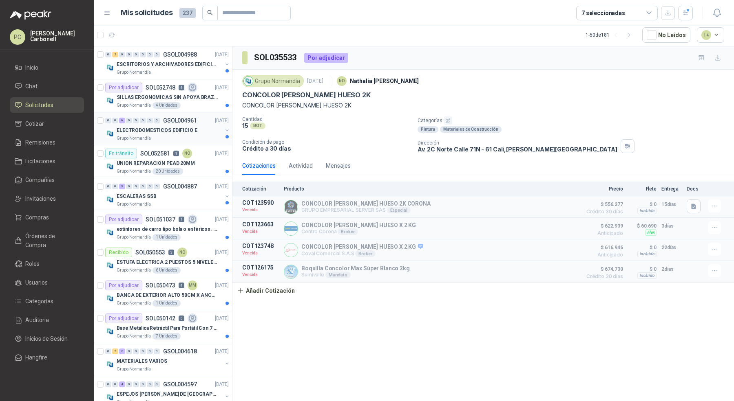
click at [154, 130] on p "ELECTRODOMESTICOS EDIFICIO E" at bounding box center [157, 131] width 81 height 8
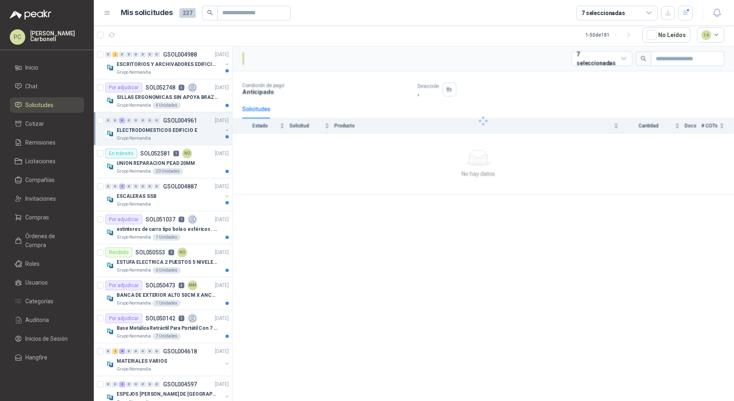
click at [154, 130] on p "ELECTRODOMESTICOS EDIFICIO E" at bounding box center [157, 131] width 81 height 8
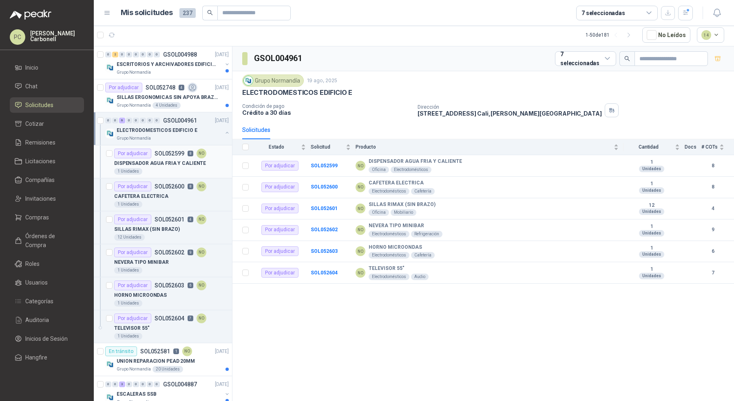
click at [159, 168] on div "1 Unidades" at bounding box center [171, 171] width 115 height 7
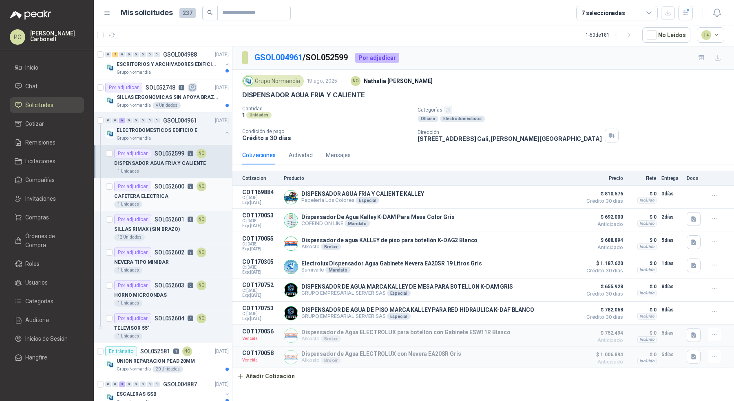
click at [161, 196] on p "CAFETERA ELECTRICA" at bounding box center [141, 197] width 54 height 8
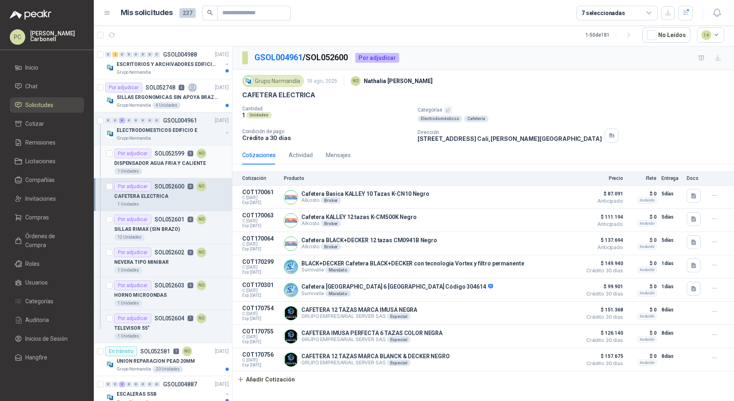
click at [167, 163] on p "DISPENSADOR AGUA FRIA Y CALIENTE" at bounding box center [160, 164] width 92 height 8
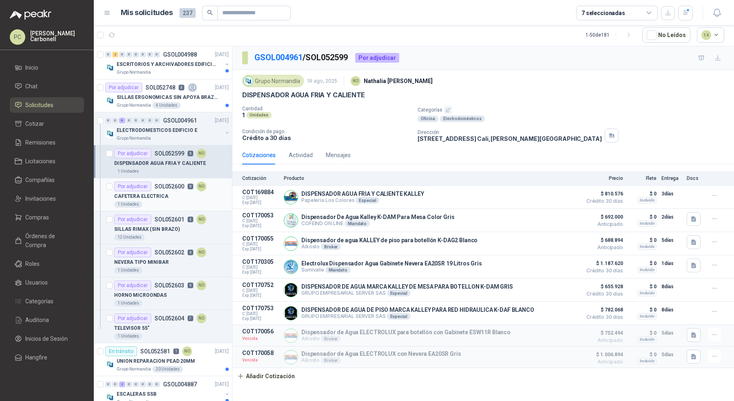
click at [168, 204] on div "1 Unidades" at bounding box center [171, 204] width 115 height 7
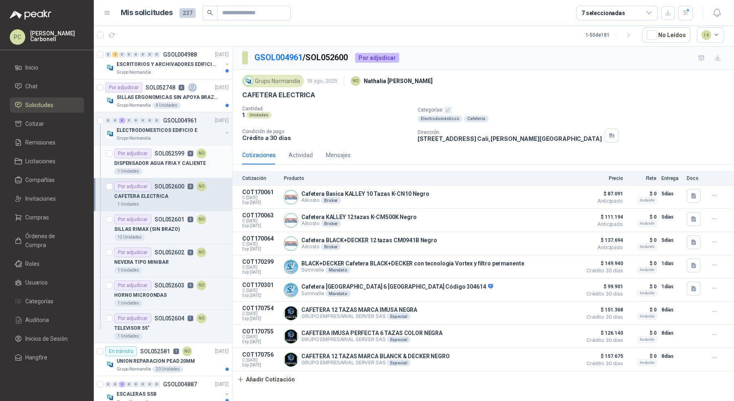
click at [171, 171] on div "1 Unidades" at bounding box center [171, 171] width 115 height 7
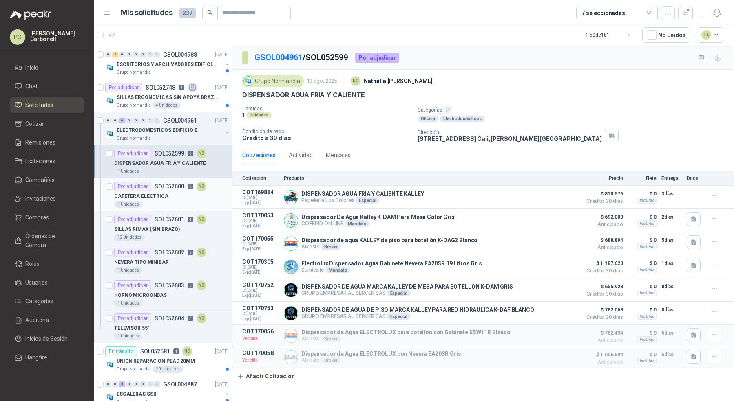
click at [171, 194] on div "CAFETERA ELECTRICA" at bounding box center [171, 197] width 115 height 10
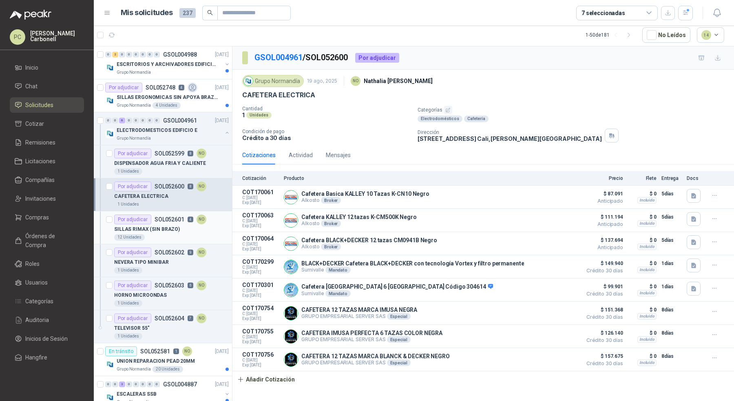
click at [170, 226] on p "SILLAS RIMAX (SIN BRAZO)" at bounding box center [147, 230] width 66 height 8
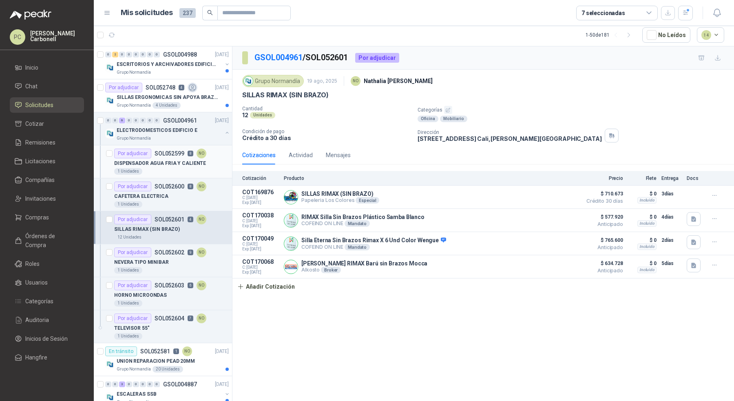
click at [221, 165] on div "DISPENSADOR AGUA FRIA Y CALIENTE" at bounding box center [171, 164] width 115 height 10
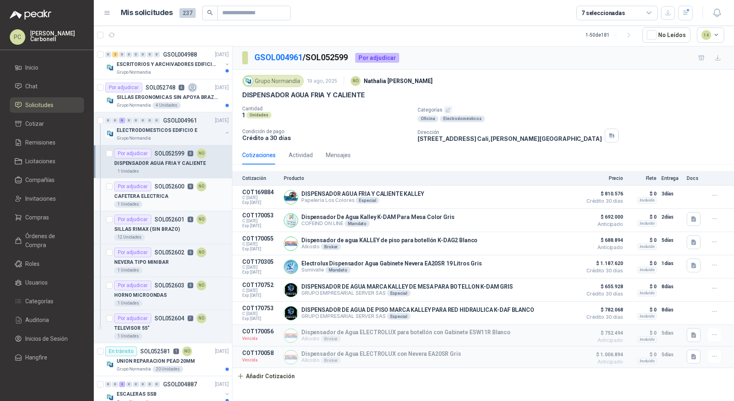
click at [207, 196] on div "CAFETERA ELECTRICA" at bounding box center [171, 197] width 115 height 10
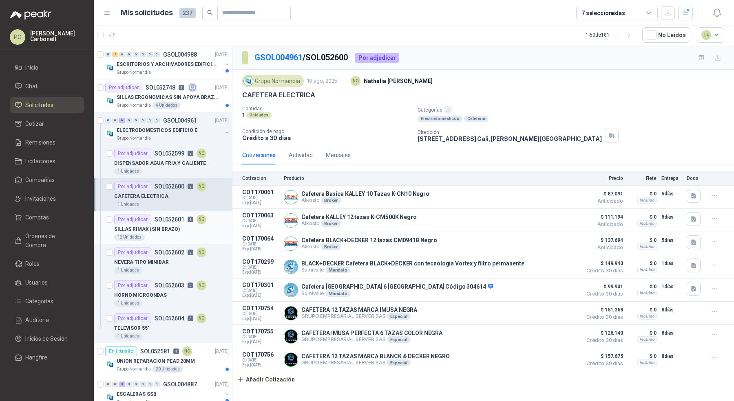
click at [209, 225] on div "SILLAS RIMAX (SIN BRAZO)" at bounding box center [171, 230] width 115 height 10
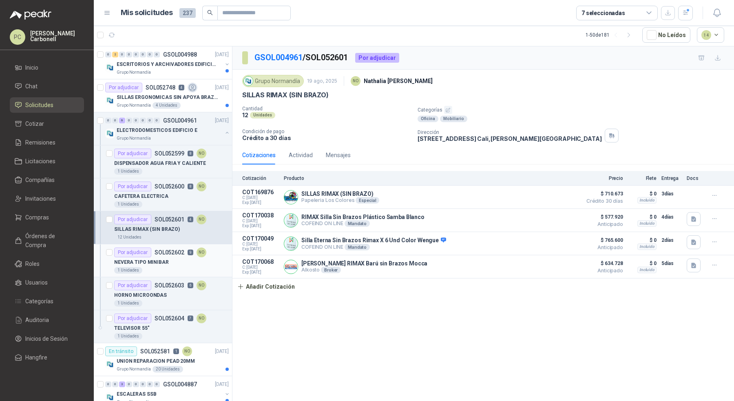
click at [214, 261] on div "NEVERA TIPO MINIBAR" at bounding box center [171, 263] width 115 height 10
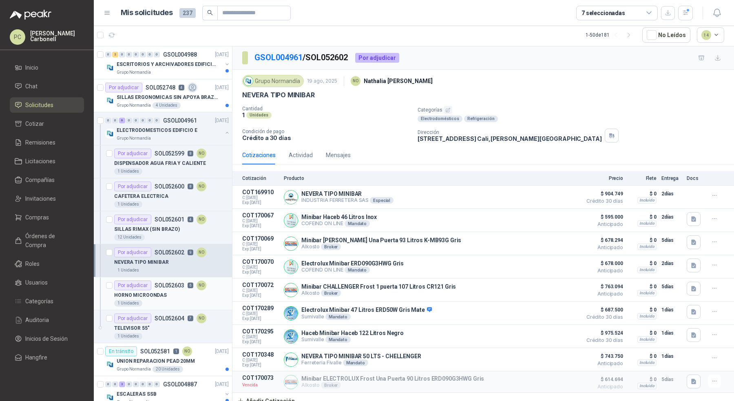
click at [215, 291] on div "HORNO MICROONDAS" at bounding box center [171, 296] width 115 height 10
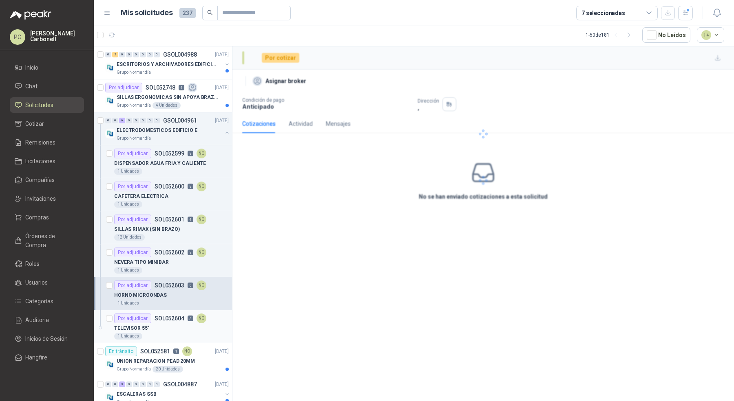
click at [219, 319] on div "Por adjudicar SOL052604 7 NO" at bounding box center [171, 319] width 115 height 10
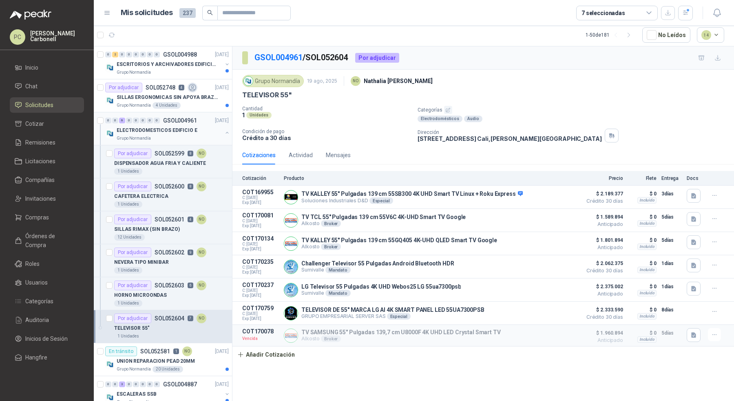
click at [224, 133] on button "button" at bounding box center [227, 133] width 7 height 7
